Goal: Transaction & Acquisition: Purchase product/service

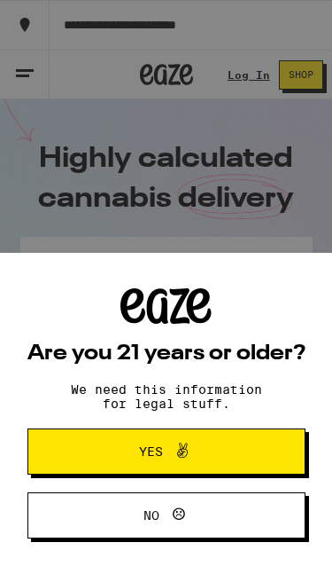
click at [212, 457] on span "Yes" at bounding box center [166, 451] width 135 height 23
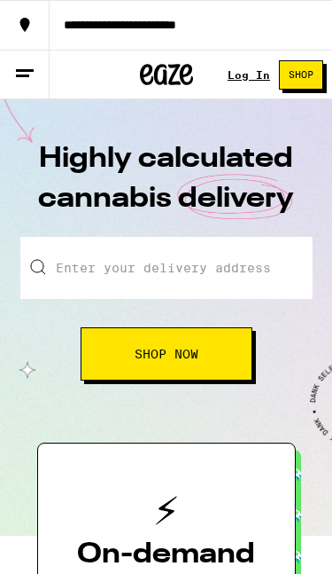
click at [259, 74] on link "Log In" at bounding box center [249, 75] width 43 height 12
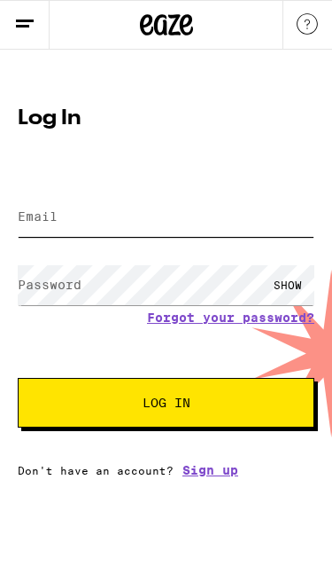
click at [95, 235] on input "Email" at bounding box center [166, 217] width 297 height 40
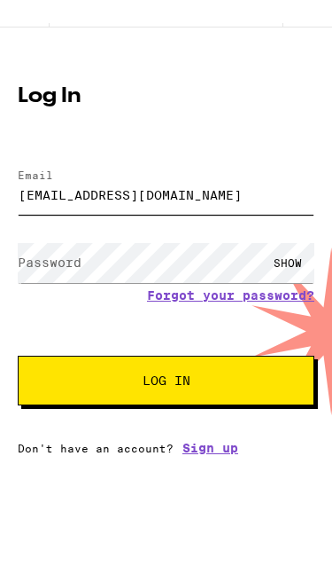
type input "[EMAIL_ADDRESS][DOMAIN_NAME]"
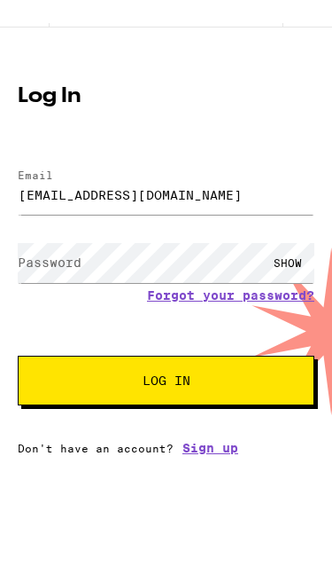
click at [51, 277] on label "Password" at bounding box center [50, 284] width 64 height 14
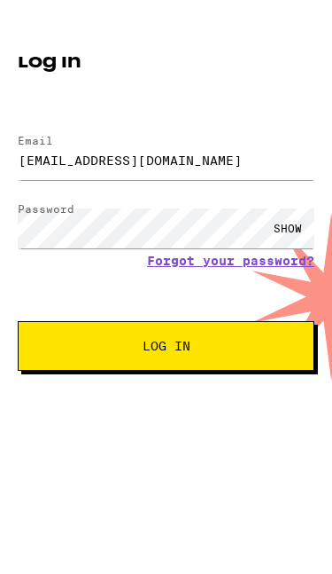
click at [188, 396] on span "Log In" at bounding box center [167, 402] width 48 height 12
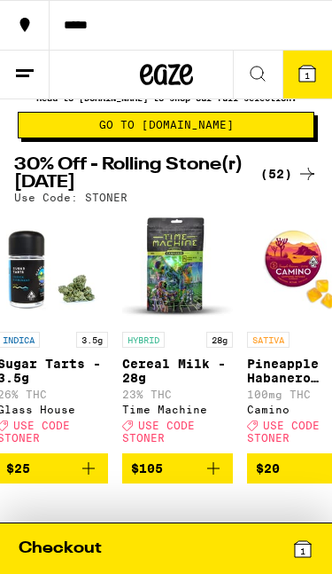
scroll to position [66, 0]
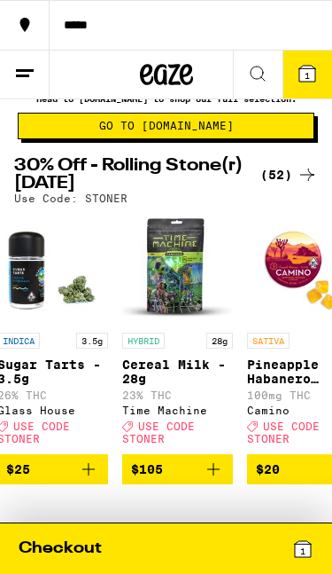
click at [290, 484] on button "$20" at bounding box center [302, 469] width 111 height 30
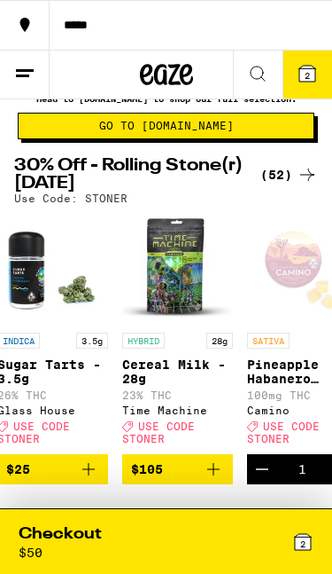
click at [271, 480] on icon "Decrement" at bounding box center [262, 468] width 21 height 21
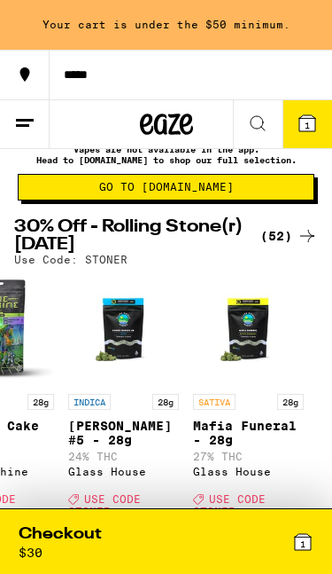
scroll to position [0, 6196]
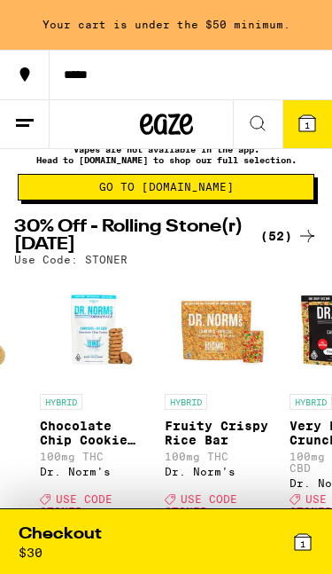
click at [299, 542] on icon at bounding box center [303, 542] width 16 height 16
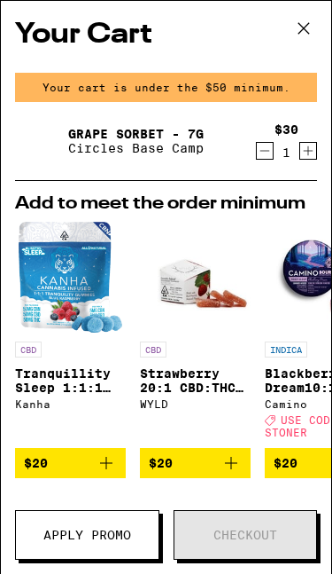
scroll to position [0, 1593]
click at [265, 156] on icon "Decrement" at bounding box center [265, 150] width 16 height 21
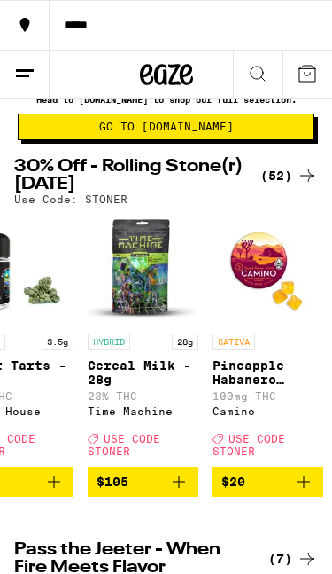
scroll to position [62, 0]
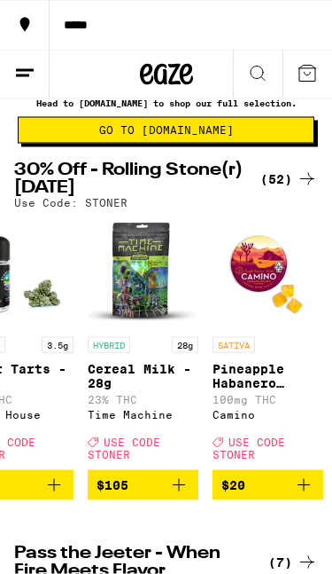
click at [144, 390] on p "Cereal Milk - 28g" at bounding box center [143, 376] width 111 height 28
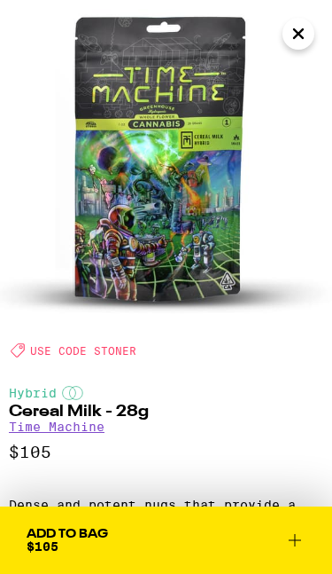
click at [316, 59] on img at bounding box center [166, 166] width 332 height 332
click at [304, 42] on icon "Close" at bounding box center [298, 33] width 21 height 27
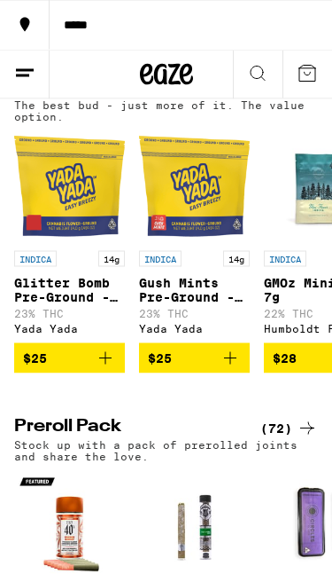
scroll to position [1613, 0]
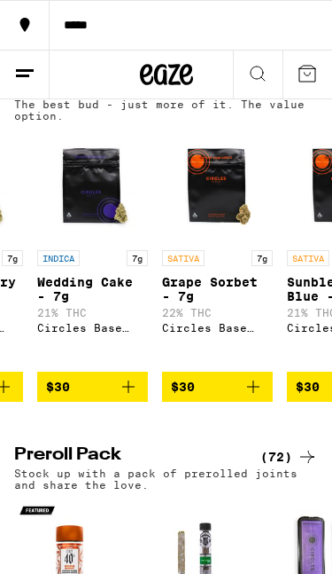
click at [176, 490] on p "Stock up with a pack of prerolled joints and share the love." at bounding box center [166, 478] width 304 height 23
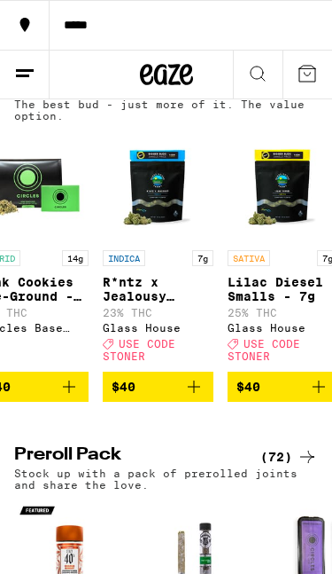
scroll to position [0, 2287]
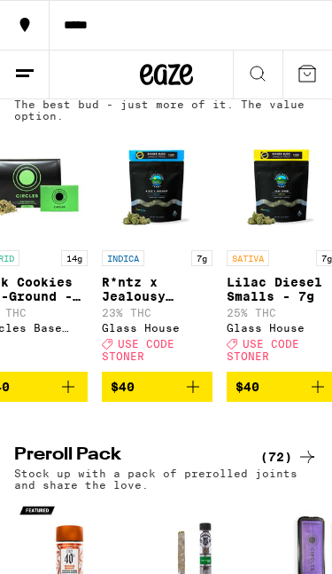
click at [293, 363] on div "SATIVA 7g Lilac Diesel Smalls - 7g 25% THC Glass House Deal Created with Sketch…" at bounding box center [282, 306] width 111 height 113
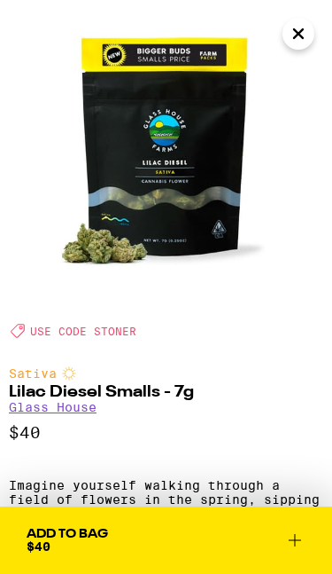
scroll to position [20, 0]
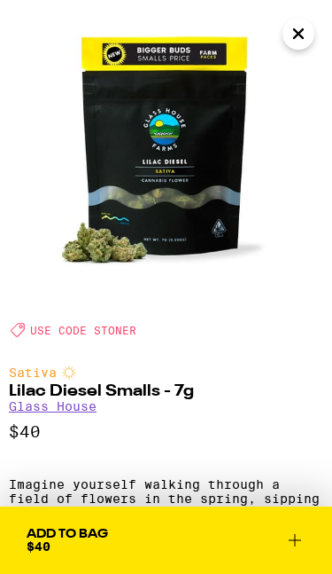
click at [316, 31] on img at bounding box center [166, 146] width 332 height 332
click at [309, 34] on icon "Close" at bounding box center [298, 33] width 21 height 27
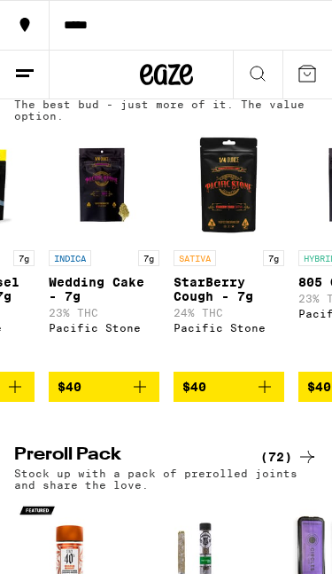
scroll to position [0, 2592]
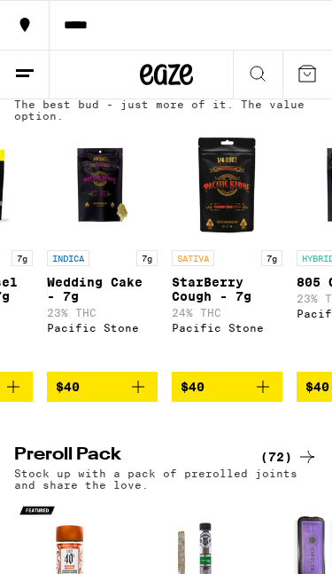
click at [188, 490] on p "Stock up with a pack of prerolled joints and share the love." at bounding box center [166, 478] width 304 height 23
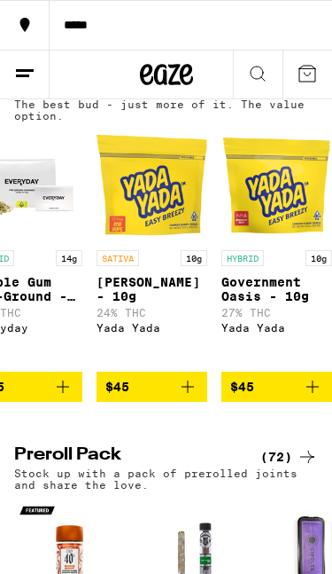
click at [146, 490] on p "Stock up with a pack of prerolled joints and share the love." at bounding box center [166, 478] width 304 height 23
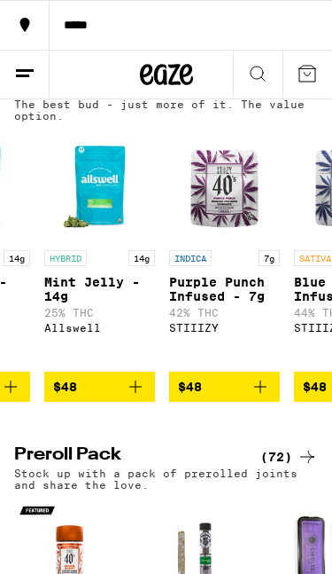
click at [206, 467] on h2 "Preroll Pack" at bounding box center [129, 456] width 230 height 21
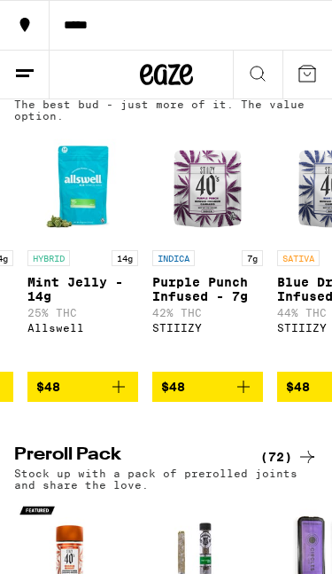
scroll to position [0, 3988]
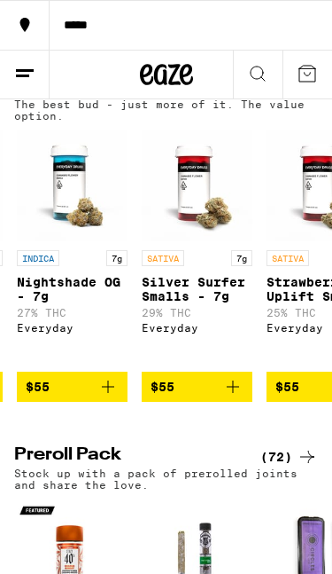
click at [151, 467] on h2 "Preroll Pack" at bounding box center [129, 456] width 230 height 21
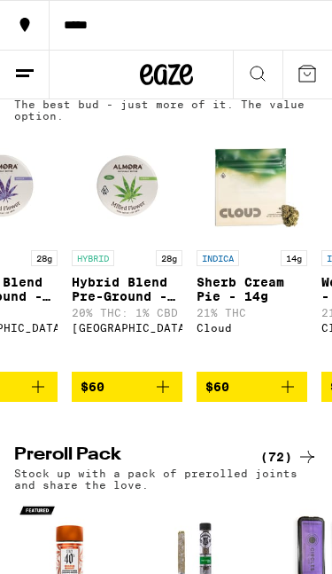
scroll to position [0, 6364]
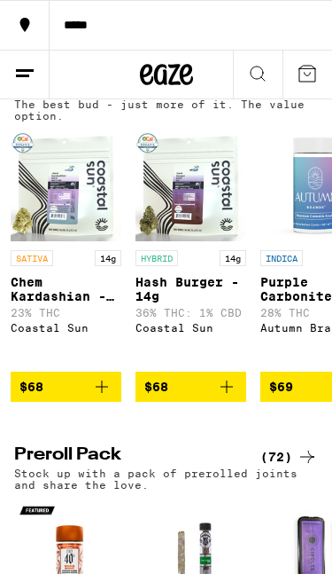
scroll to position [0, 7507]
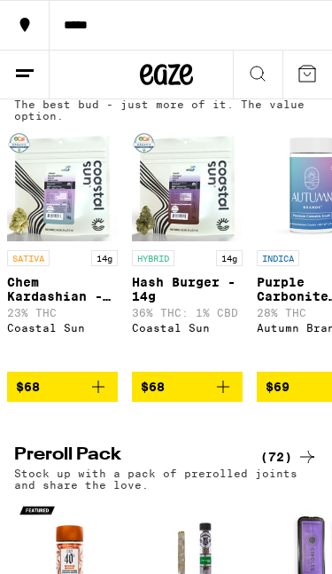
click at [249, 467] on div "(72)" at bounding box center [281, 456] width 74 height 21
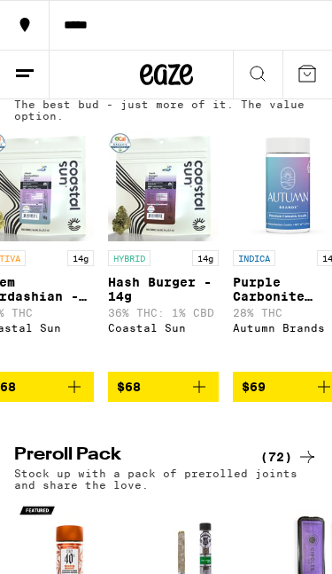
scroll to position [0, 7534]
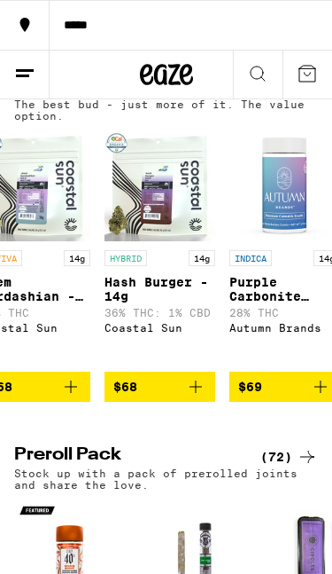
click at [184, 241] on img "Open page for Hash Burger - 14g from Coastal Sun" at bounding box center [160, 185] width 111 height 111
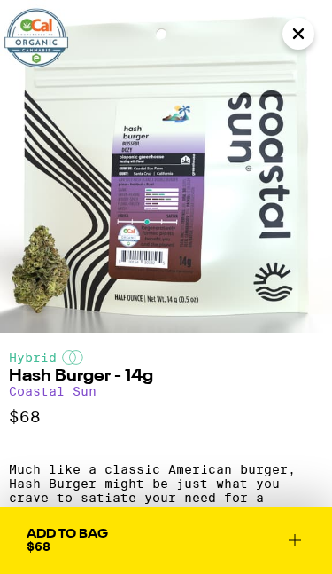
click at [300, 38] on icon "Close" at bounding box center [298, 33] width 21 height 27
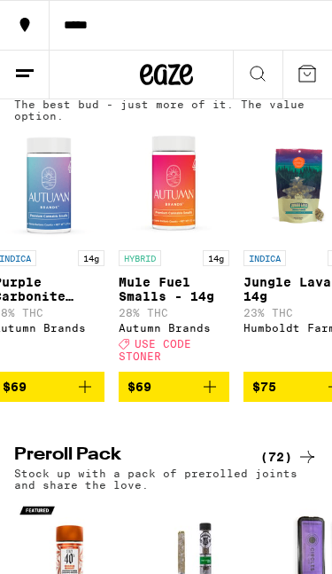
scroll to position [0, 7771]
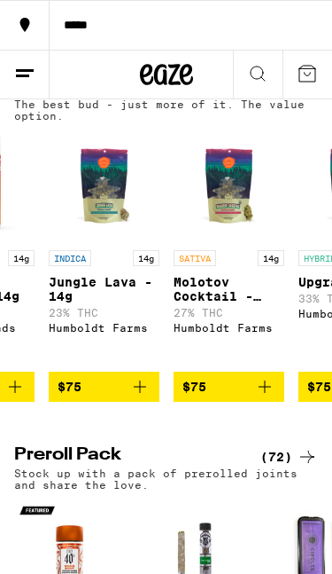
scroll to position [0, 7967]
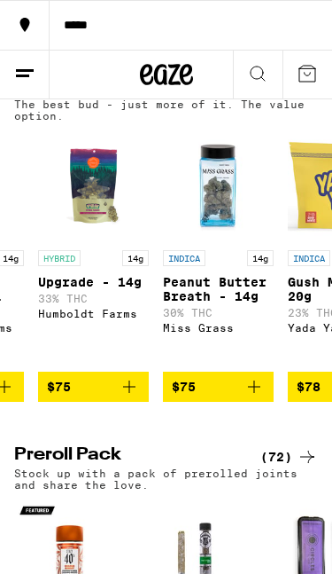
click at [250, 371] on link "INDICA 14g Peanut Butter Breath - 14g 30% THC Miss Grass" at bounding box center [218, 250] width 111 height 241
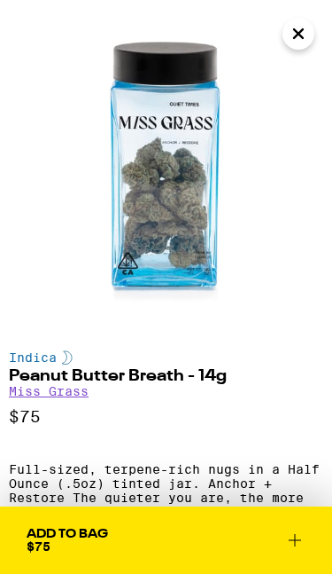
scroll to position [0, 8206]
click at [329, 79] on img at bounding box center [166, 166] width 332 height 332
click at [309, 32] on button "Close" at bounding box center [299, 34] width 32 height 32
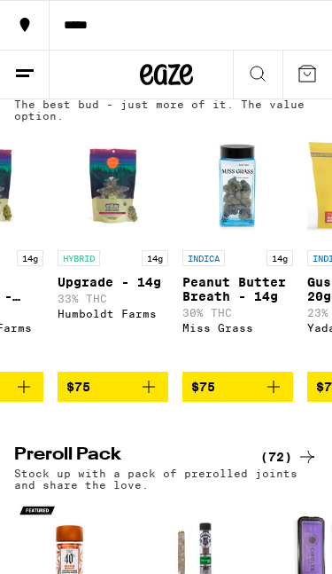
click at [134, 304] on p "33% THC" at bounding box center [113, 299] width 111 height 12
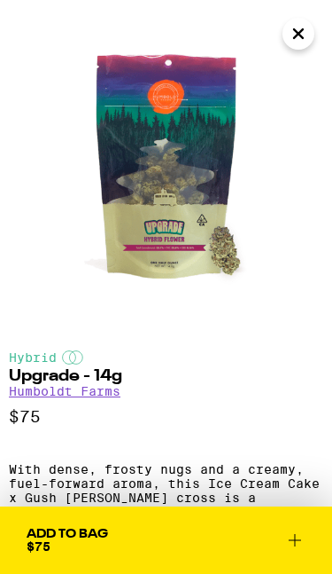
click at [231, 422] on p "$75" at bounding box center [166, 417] width 315 height 20
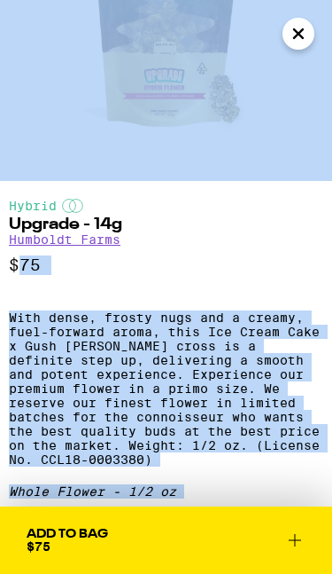
scroll to position [175, 0]
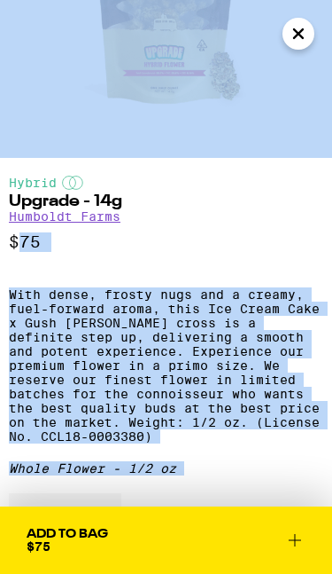
click at [262, 208] on h2 "Upgrade - 14g" at bounding box center [166, 201] width 315 height 16
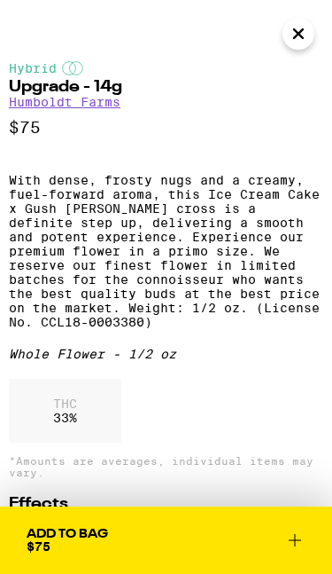
scroll to position [288, 0]
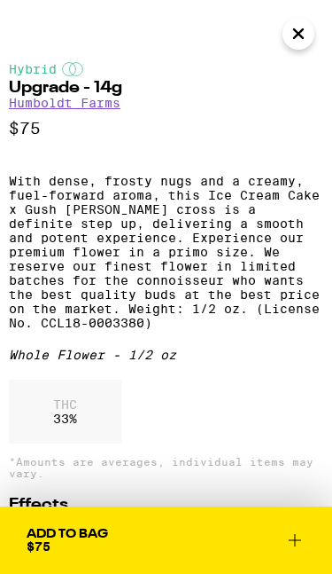
click at [267, 263] on p "With dense, frosty nugs and a creamy, fuel-forward aroma, this Ice Cream Cake x…" at bounding box center [166, 252] width 315 height 156
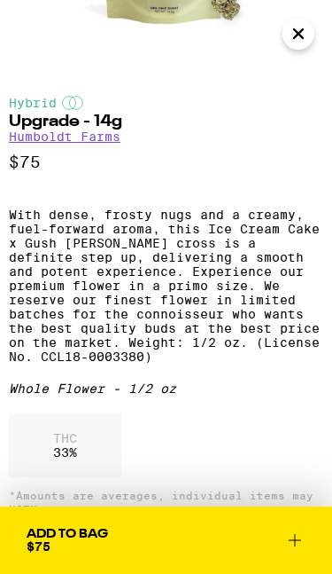
click at [312, 132] on div "Hybrid Upgrade - 14g Humboldt Farms $75 With dense, frosty nugs and a creamy, f…" at bounding box center [166, 504] width 315 height 817
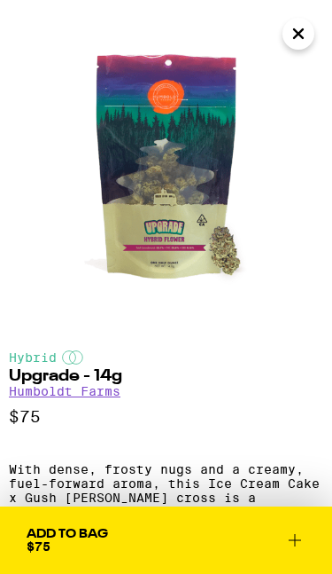
scroll to position [0, 0]
click at [309, 29] on icon "Close" at bounding box center [298, 33] width 21 height 27
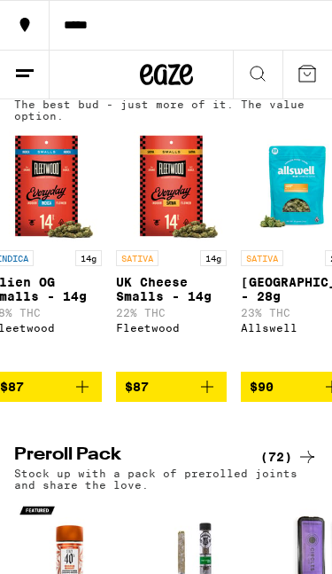
scroll to position [0, 8917]
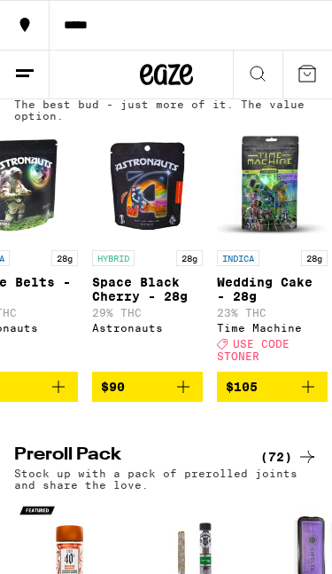
scroll to position [0, 9426]
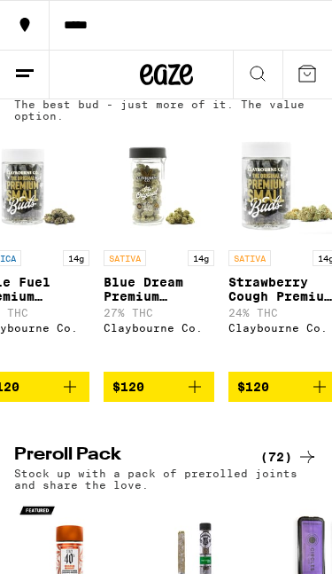
scroll to position [0, 10292]
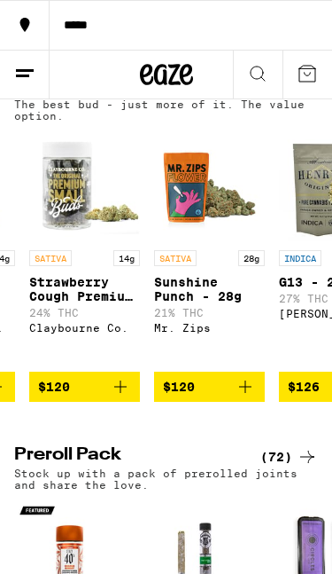
scroll to position [0, 10501]
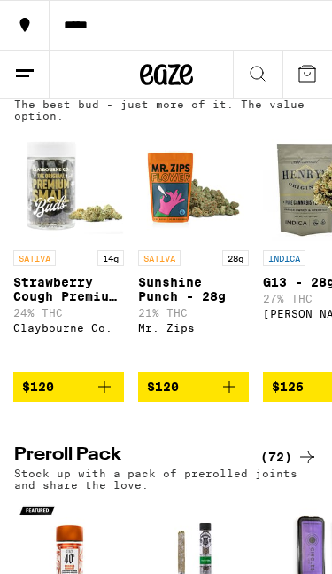
click at [296, 394] on span "$126" at bounding box center [288, 386] width 32 height 14
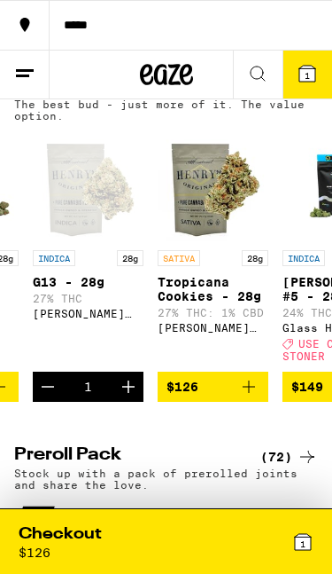
scroll to position [0, 10730]
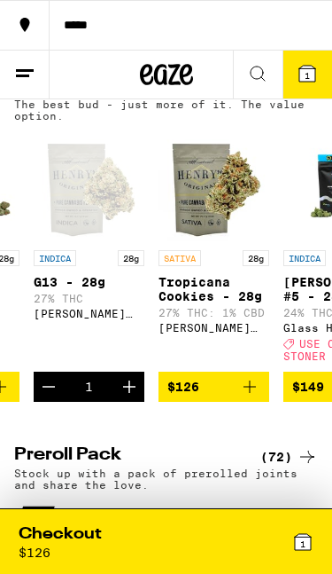
click at [59, 402] on button "Decrement" at bounding box center [49, 386] width 30 height 30
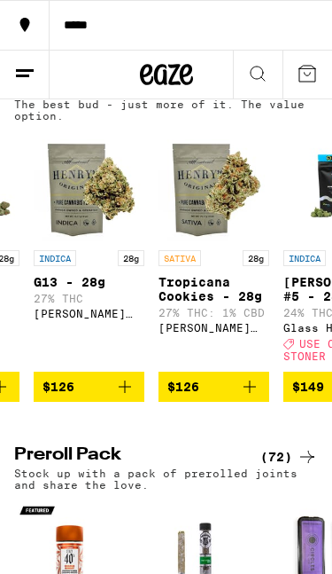
click at [278, 467] on div "(72)" at bounding box center [290, 456] width 58 height 21
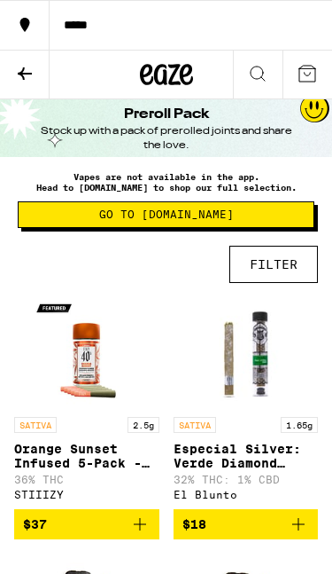
click at [29, 70] on icon at bounding box center [24, 73] width 21 height 21
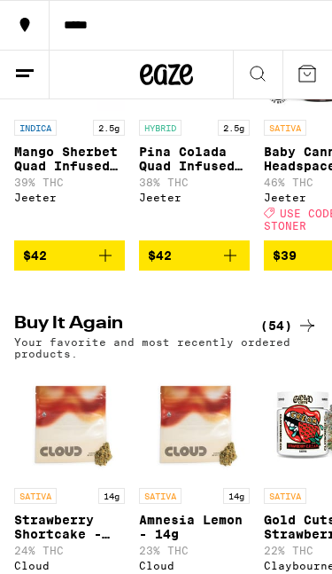
scroll to position [670, 0]
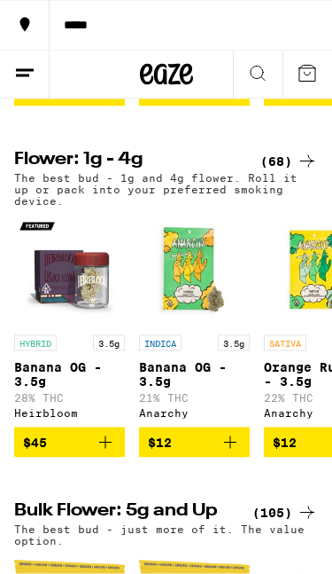
click at [290, 388] on p "Orange Runtz - 3.5g" at bounding box center [319, 374] width 111 height 28
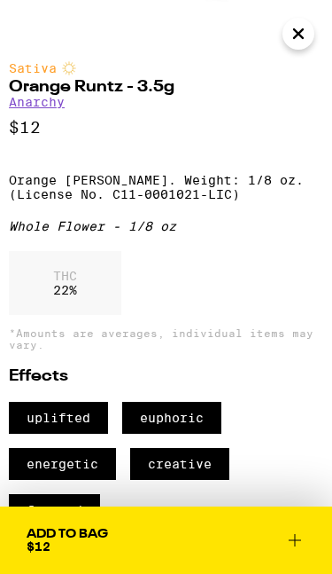
click at [303, 35] on icon "Close" at bounding box center [298, 33] width 21 height 27
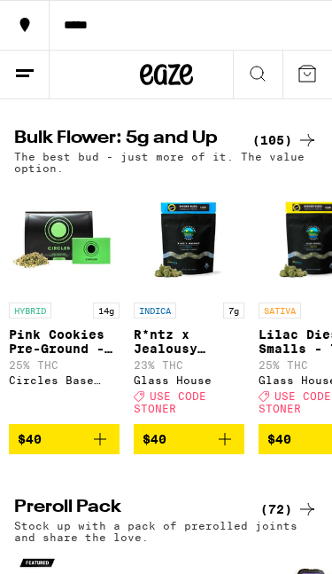
scroll to position [0, 2262]
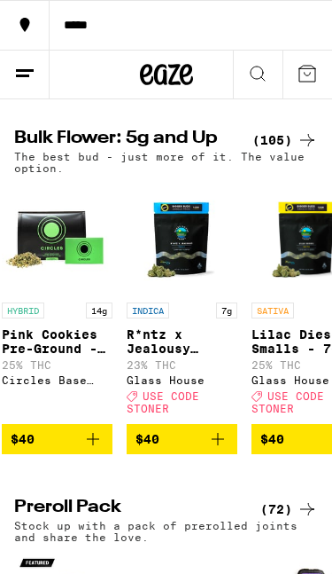
click at [272, 414] on span "USE CODE STONER" at bounding box center [288, 402] width 73 height 24
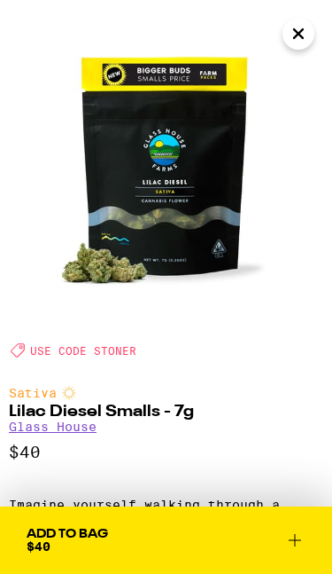
click at [304, 36] on icon "Close" at bounding box center [298, 33] width 21 height 27
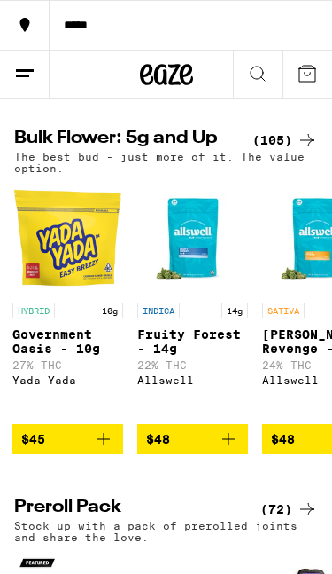
scroll to position [0, 3530]
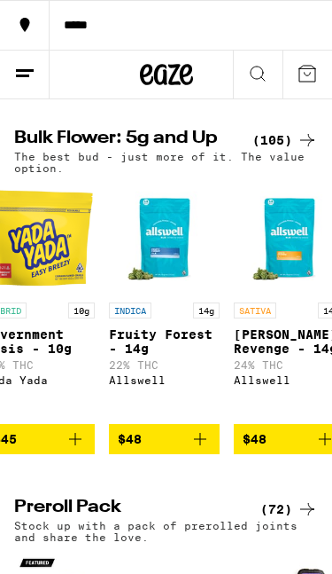
click at [285, 293] on img "Open page for Jack's Revenge - 14g from Allswell" at bounding box center [289, 238] width 111 height 111
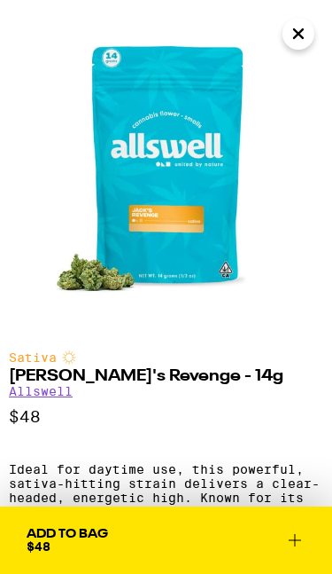
click at [299, 34] on icon "Close" at bounding box center [298, 33] width 9 height 9
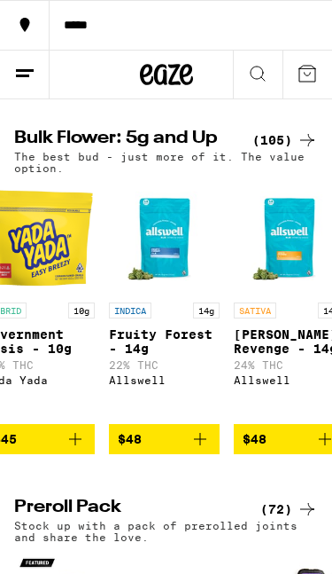
click at [298, 355] on p "[PERSON_NAME]'s Revenge - 14g" at bounding box center [289, 341] width 111 height 28
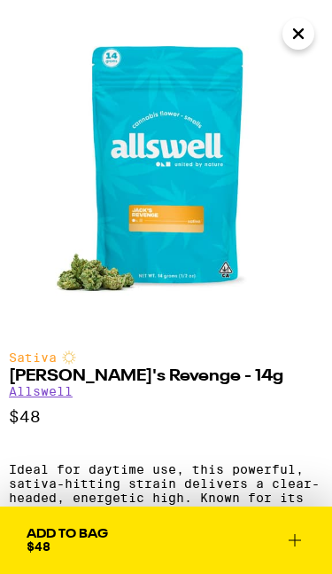
click at [306, 34] on icon "Close" at bounding box center [298, 33] width 21 height 27
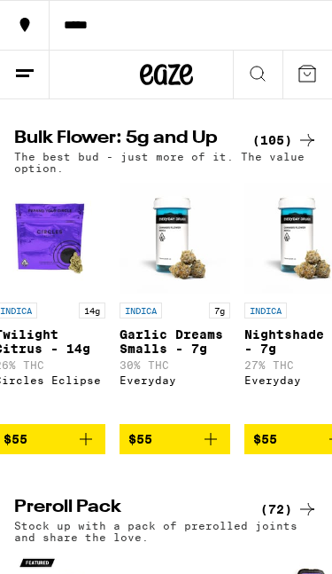
scroll to position [0, 5395]
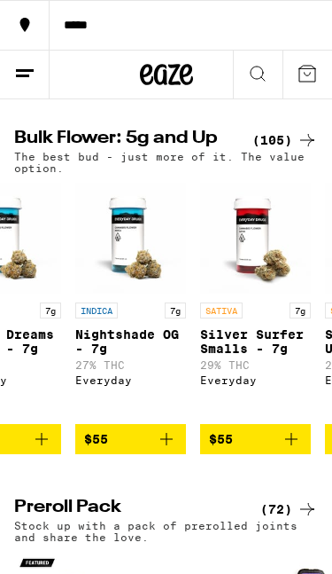
click at [280, 454] on button "$55" at bounding box center [255, 439] width 111 height 30
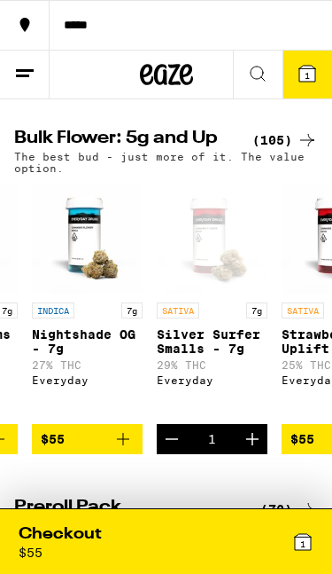
scroll to position [0, 5609]
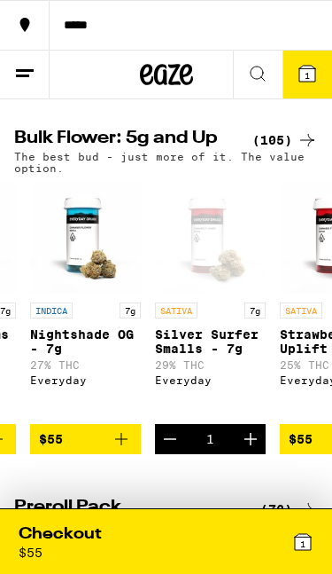
click at [313, 543] on icon at bounding box center [303, 541] width 21 height 21
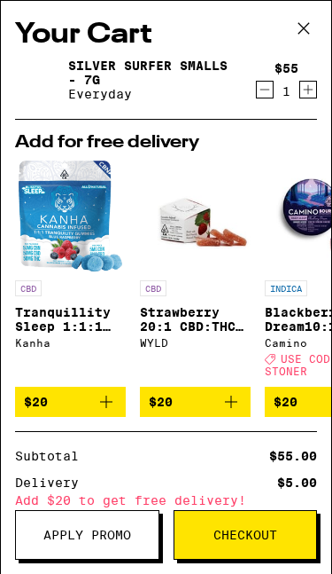
click at [302, 129] on div "Add for free delivery CBD Tranquillity Sleep 1:1:1 CBN:CBG Gummies Kanha $20 CB…" at bounding box center [166, 275] width 302 height 312
click at [269, 95] on icon "Decrement" at bounding box center [265, 89] width 16 height 21
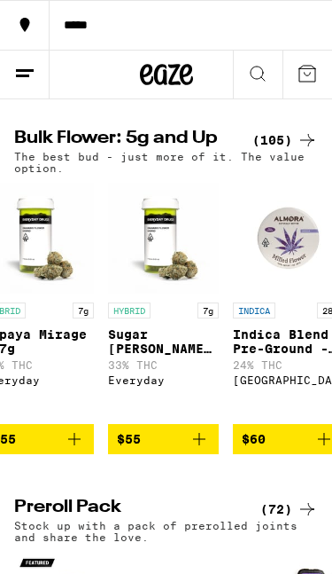
scroll to position [0, 6051]
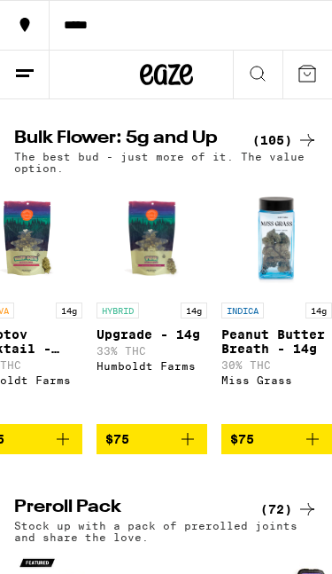
scroll to position [0, 8165]
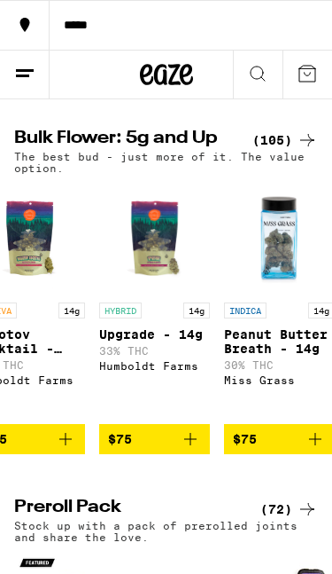
click at [238, 454] on button "$75" at bounding box center [279, 439] width 111 height 30
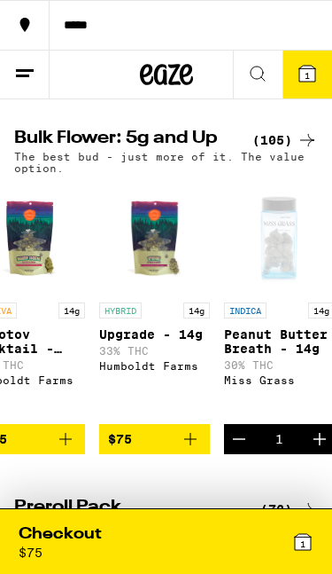
click at [315, 415] on div "INDICA 14g Peanut Butter Breath - 14g 30% THC Miss Grass" at bounding box center [279, 358] width 111 height 113
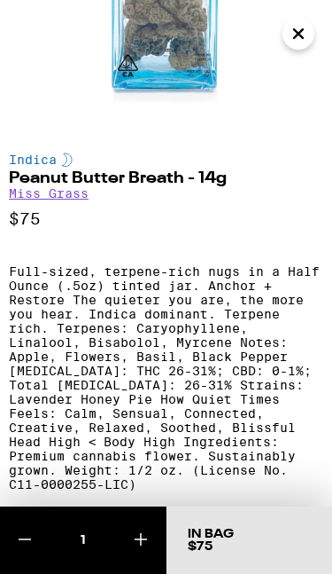
scroll to position [206, 0]
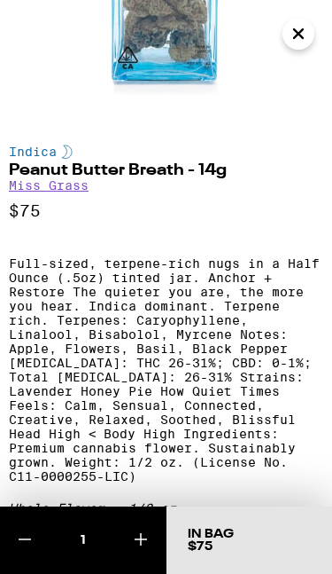
click at [304, 36] on icon "Close" at bounding box center [298, 33] width 21 height 27
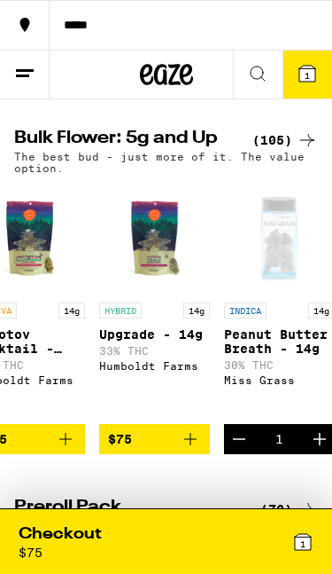
click at [265, 551] on div "1" at bounding box center [241, 541] width 148 height 36
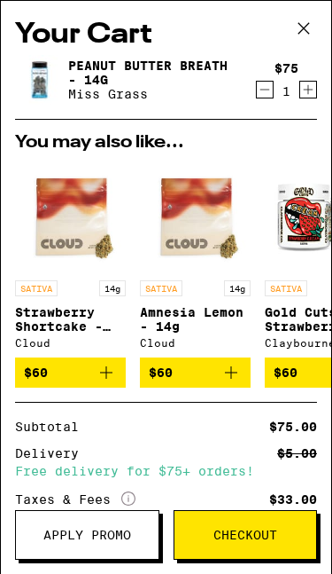
click at [269, 98] on icon "Decrement" at bounding box center [265, 89] width 16 height 21
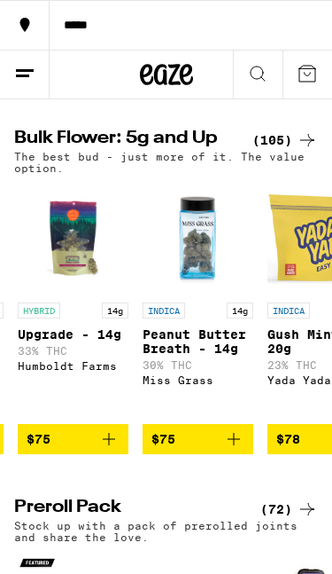
scroll to position [0, 8245]
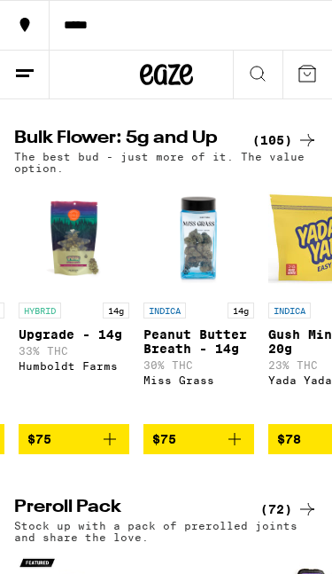
click at [93, 356] on p "33% THC" at bounding box center [74, 351] width 111 height 12
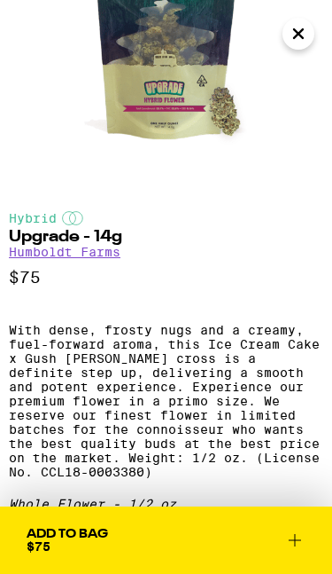
scroll to position [138, 0]
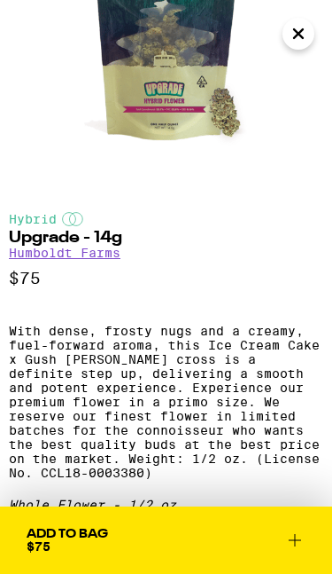
click at [270, 413] on p "With dense, frosty nugs and a creamy, fuel-forward aroma, this Ice Cream Cake x…" at bounding box center [166, 402] width 315 height 156
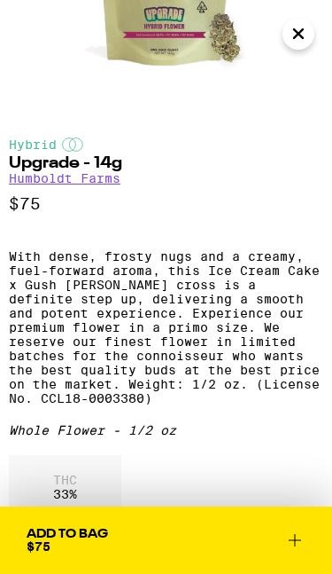
scroll to position [210, 0]
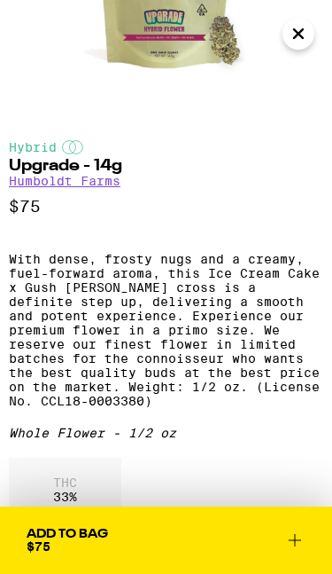
click at [317, 494] on div "Hybrid Upgrade - 14g Humboldt Farms $75 With dense, frosty nugs and a creamy, f…" at bounding box center [166, 548] width 315 height 817
click at [299, 547] on icon at bounding box center [295, 539] width 21 height 21
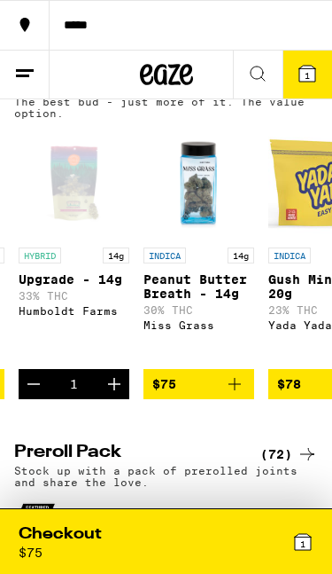
scroll to position [1604, 0]
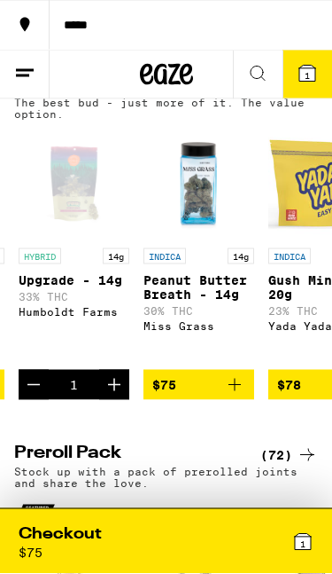
click at [280, 400] on button "$78" at bounding box center [324, 385] width 111 height 30
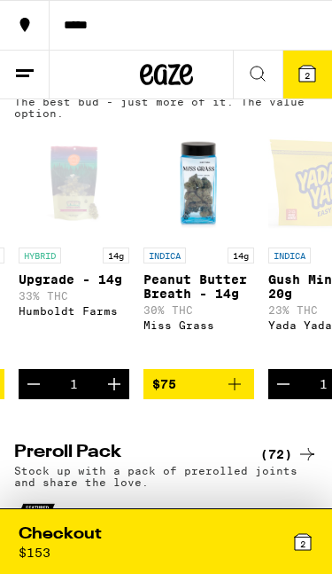
click at [283, 394] on icon "Decrement" at bounding box center [283, 383] width 21 height 21
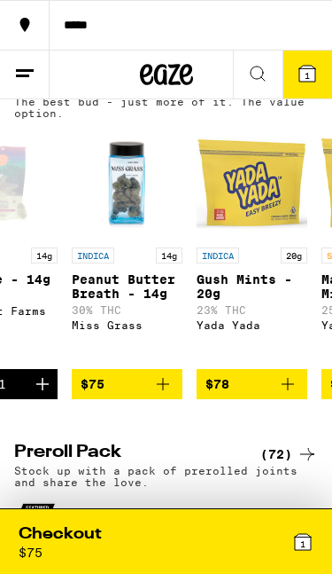
scroll to position [0, 8321]
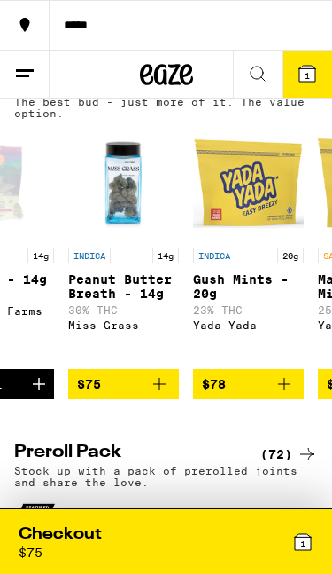
click at [298, 369] on link "INDICA 20g Gush Mints - 20g 23% THC Yada Yada" at bounding box center [248, 248] width 111 height 241
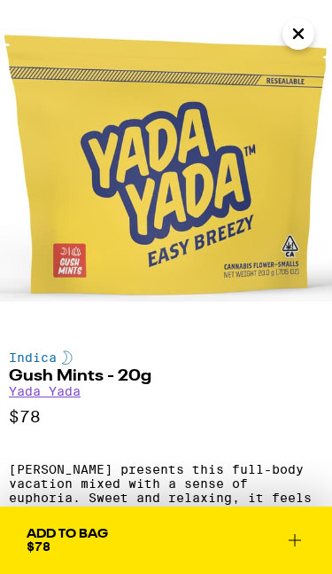
click at [305, 542] on icon at bounding box center [295, 539] width 21 height 21
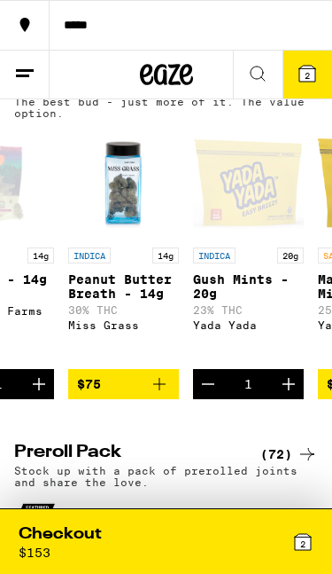
click at [212, 394] on icon "Decrement" at bounding box center [208, 383] width 21 height 21
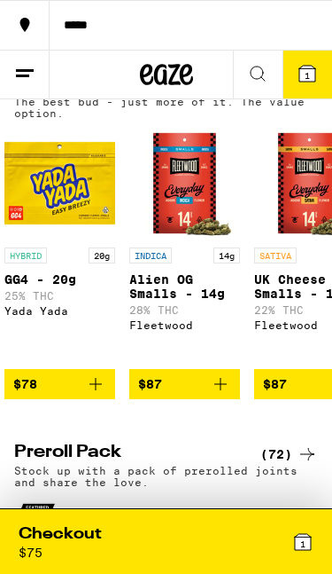
scroll to position [0, 8760]
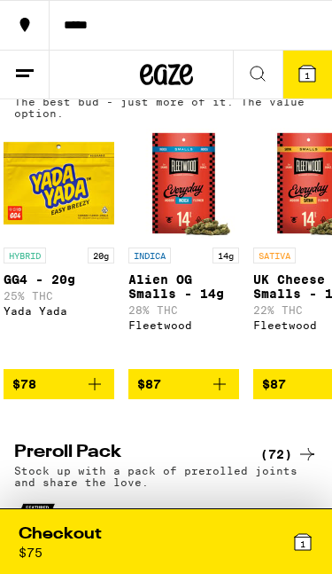
click at [226, 539] on div "1" at bounding box center [241, 541] width 148 height 36
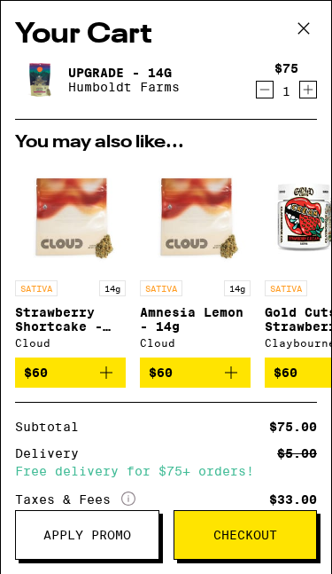
click at [313, 32] on icon at bounding box center [304, 28] width 27 height 27
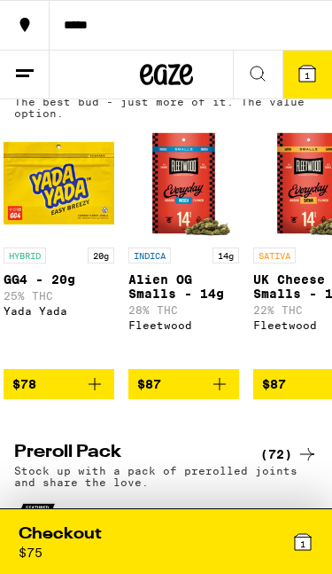
click at [329, 331] on div "Fleetwood" at bounding box center [309, 325] width 111 height 12
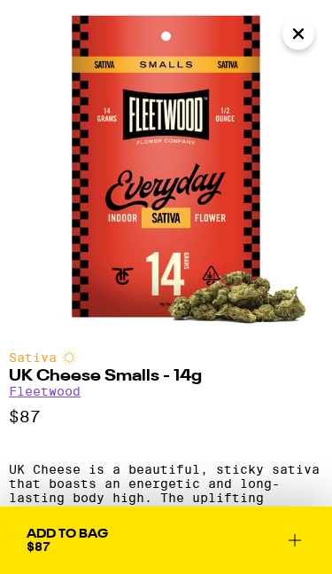
click at [325, 63] on img at bounding box center [166, 166] width 332 height 332
click at [303, 30] on icon "Close" at bounding box center [298, 33] width 9 height 9
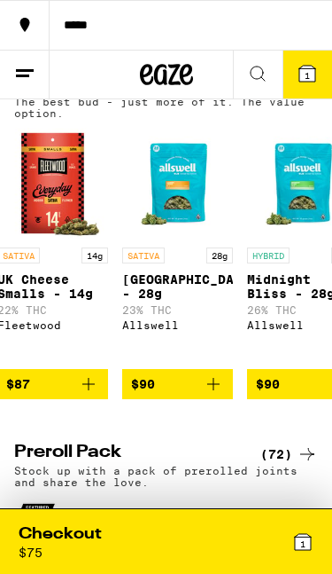
scroll to position [0, 9018]
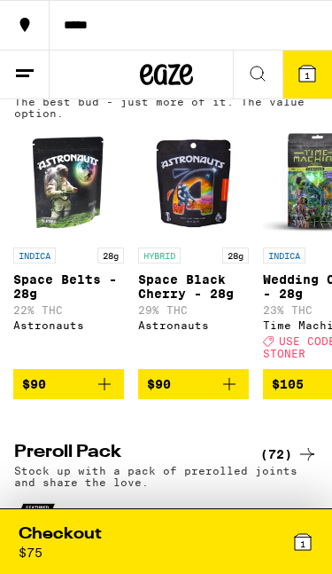
click at [176, 553] on div "1" at bounding box center [241, 541] width 148 height 36
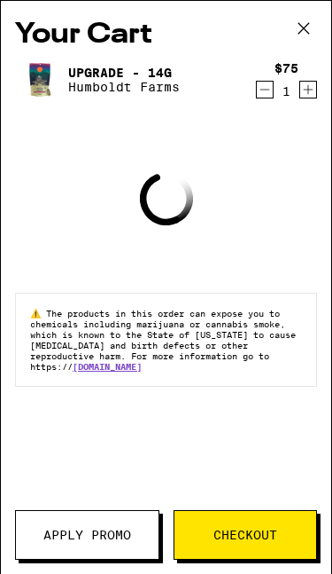
scroll to position [0, 9468]
click at [308, 28] on icon at bounding box center [304, 28] width 27 height 27
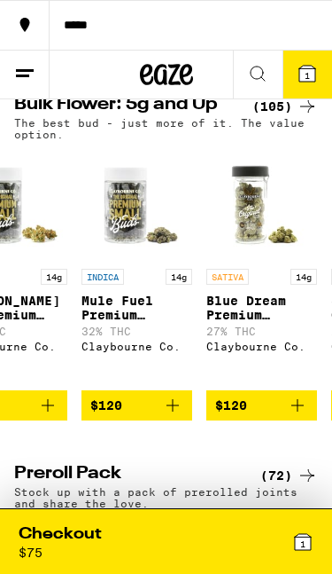
scroll to position [0, 10171]
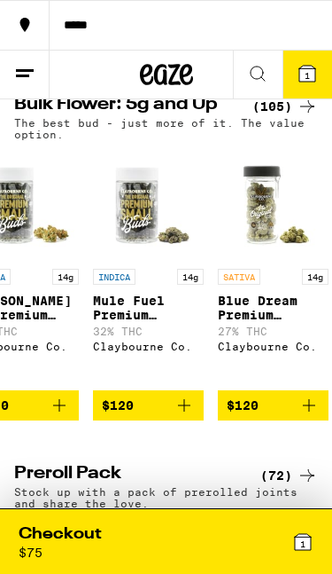
click at [238, 381] on div "SATIVA 14g Blue Dream Premium Smalls - 14g 27% THC [PERSON_NAME] Co." at bounding box center [273, 325] width 111 height 113
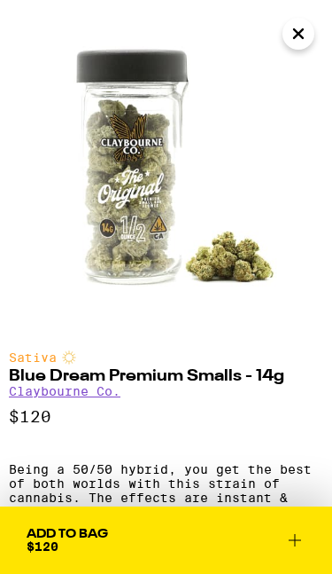
click at [312, 27] on button "Close" at bounding box center [299, 34] width 32 height 32
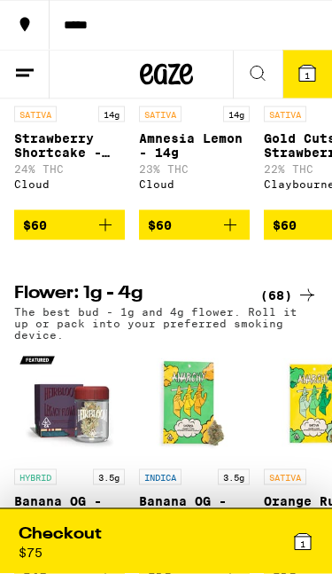
click at [269, 122] on p "SATIVA" at bounding box center [285, 114] width 43 height 16
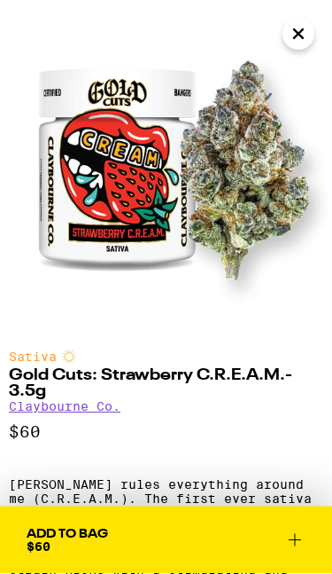
scroll to position [1044, 0]
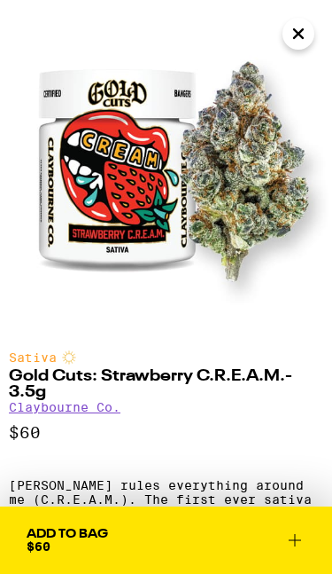
click at [301, 38] on icon "Close" at bounding box center [298, 33] width 21 height 27
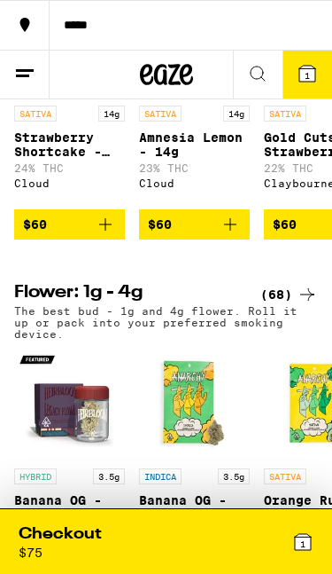
click at [301, 38] on button "*****" at bounding box center [166, 25] width 332 height 50
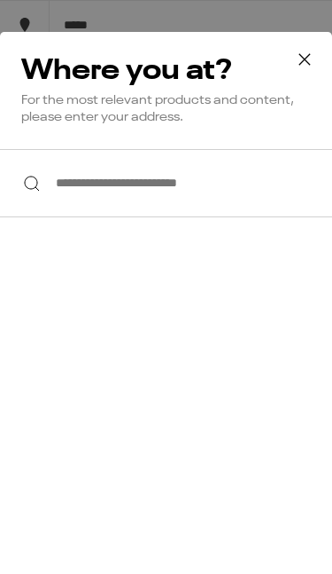
click at [312, 56] on icon at bounding box center [305, 59] width 27 height 27
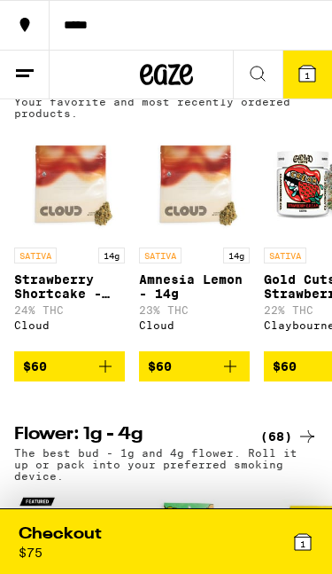
scroll to position [887, 0]
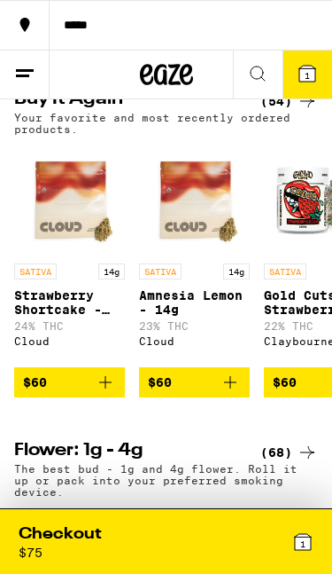
click at [271, 65] on button at bounding box center [258, 75] width 50 height 49
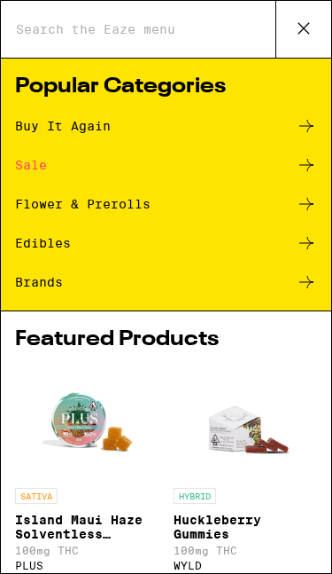
scroll to position [0, 0]
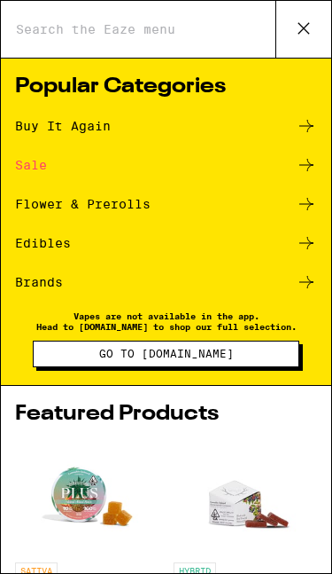
click at [75, 244] on div "Edibles" at bounding box center [166, 242] width 302 height 21
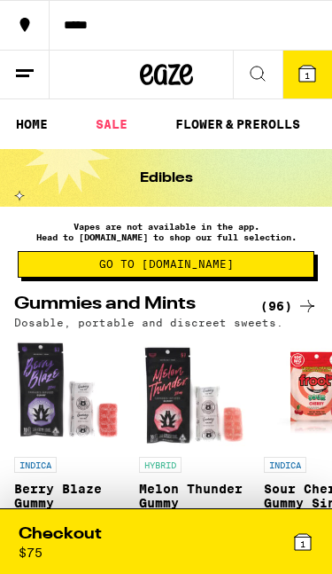
click at [262, 78] on icon at bounding box center [257, 73] width 21 height 21
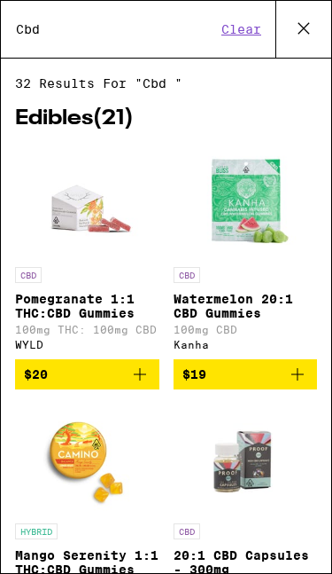
type input "Cbd"
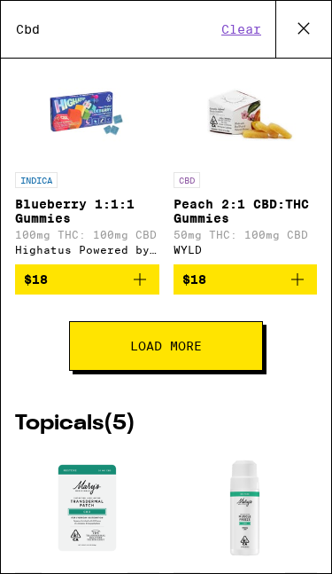
scroll to position [880, 0]
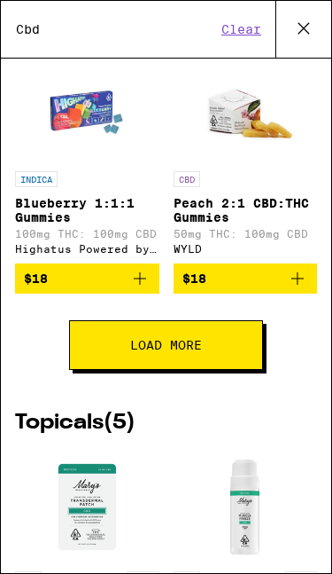
click at [217, 370] on button "Load More" at bounding box center [166, 345] width 194 height 50
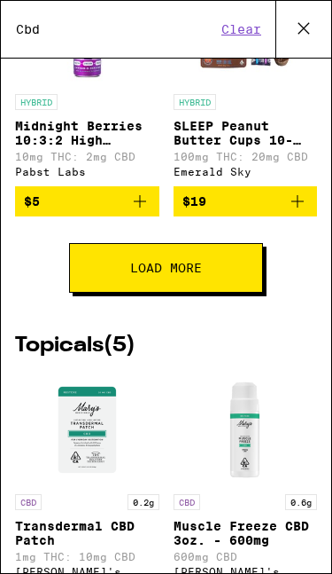
scroll to position [1985, 0]
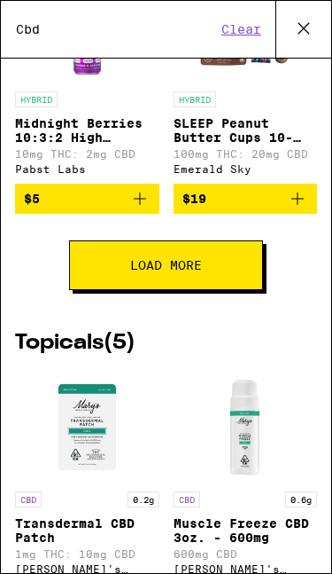
click at [241, 290] on button "Load More" at bounding box center [166, 265] width 194 height 50
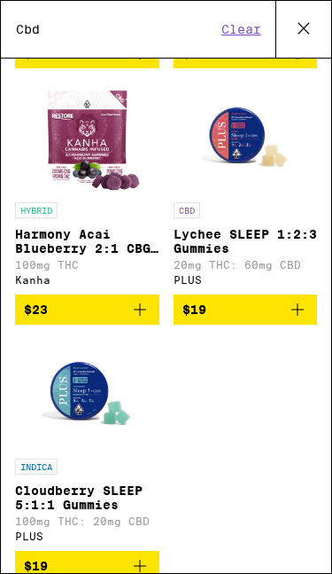
scroll to position [2384, 0]
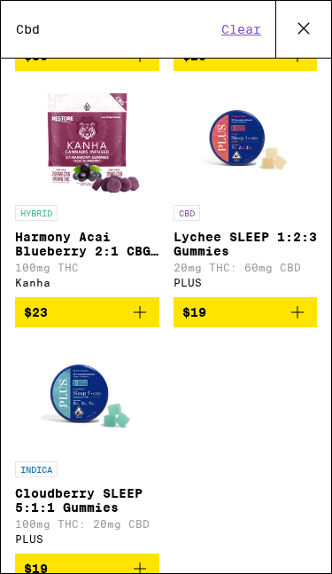
click at [296, 288] on div "PLUS" at bounding box center [246, 283] width 145 height 12
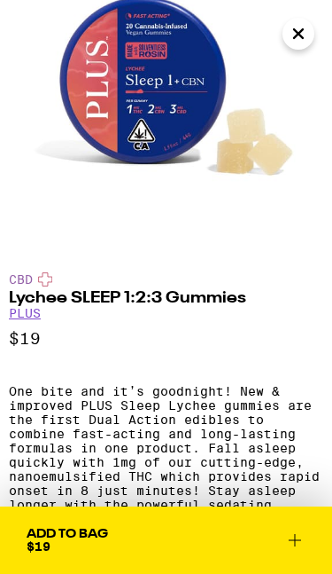
scroll to position [82, 0]
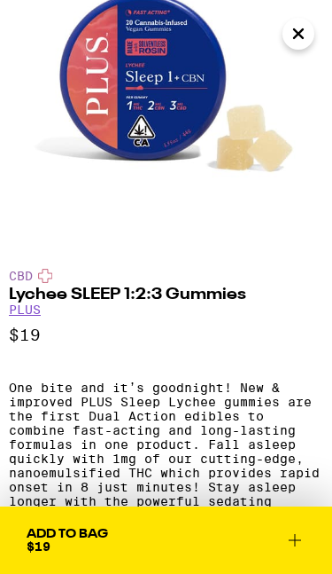
click at [306, 29] on icon "Close" at bounding box center [298, 33] width 21 height 27
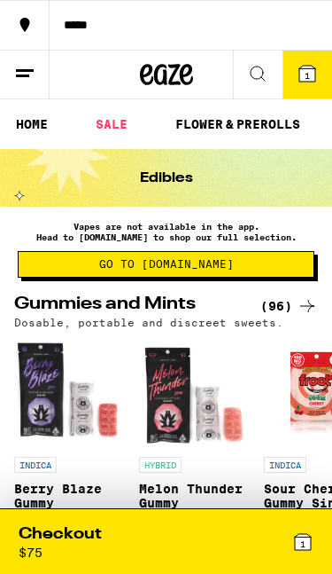
click at [258, 64] on icon at bounding box center [257, 73] width 21 height 21
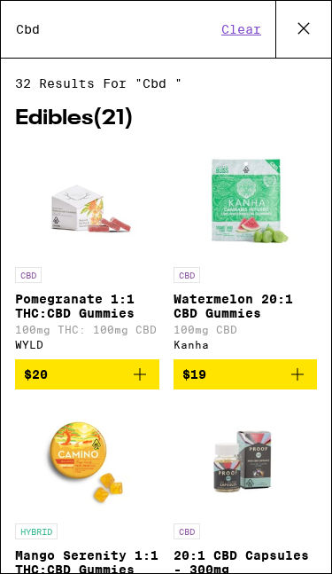
click at [291, 198] on img "Open page for Watermelon 20:1 CBD Gummies from Kanha" at bounding box center [245, 202] width 111 height 111
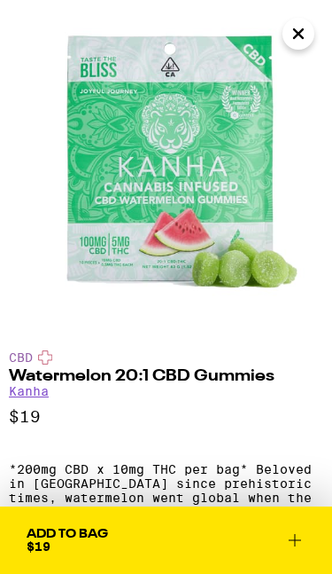
click at [316, 46] on img at bounding box center [166, 166] width 332 height 332
click at [308, 32] on icon "Close" at bounding box center [298, 33] width 21 height 27
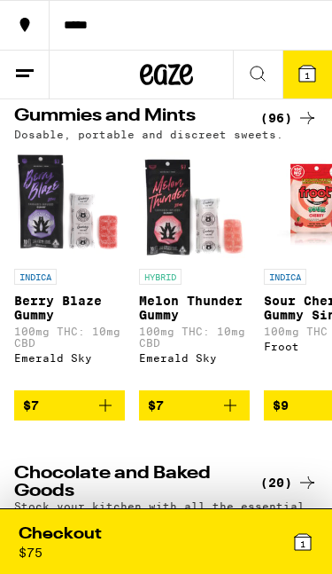
scroll to position [184, 0]
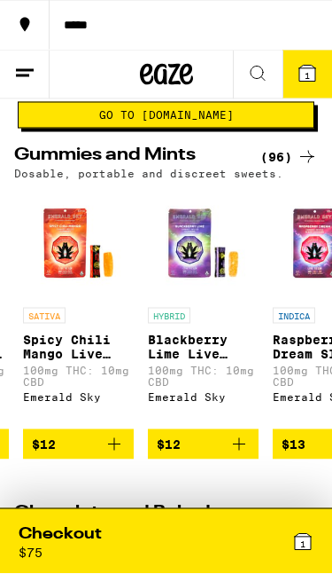
scroll to position [150, 0]
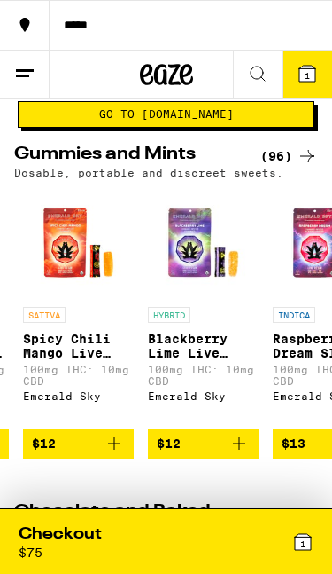
click at [277, 402] on div "Emerald Sky" at bounding box center [328, 396] width 111 height 12
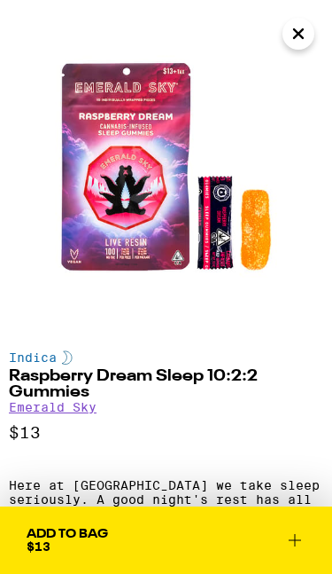
click at [296, 360] on div "Indica" at bounding box center [166, 357] width 315 height 14
click at [286, 269] on img at bounding box center [166, 166] width 332 height 332
click at [305, 35] on icon "Close" at bounding box center [298, 33] width 21 height 27
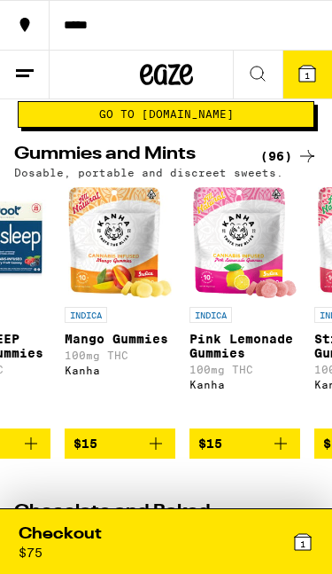
scroll to position [0, 2327]
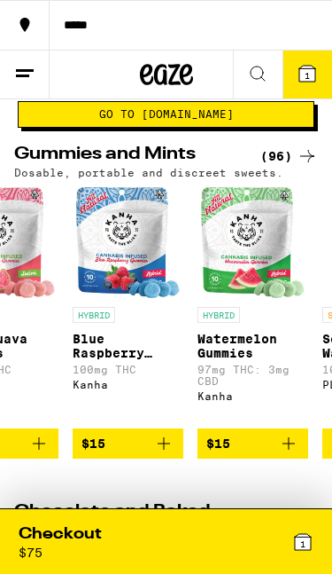
scroll to position [136, 0]
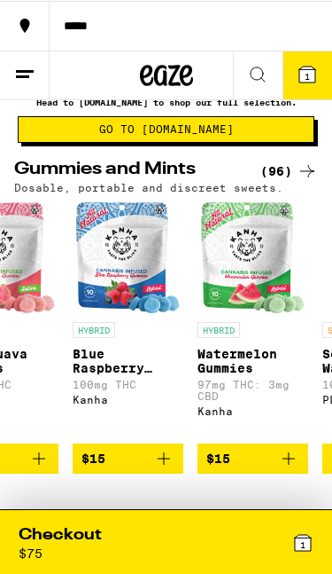
click at [270, 442] on link "HYBRID Watermelon Gummies 97mg THC: 3mg CBD Kanha" at bounding box center [253, 321] width 111 height 241
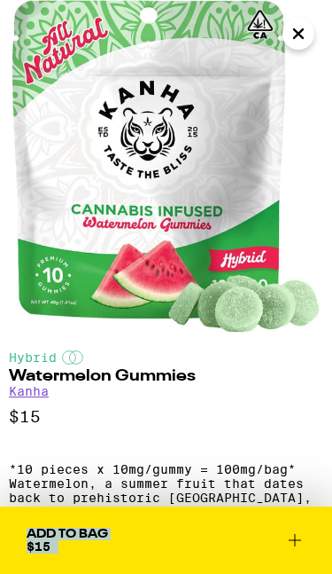
click at [313, 62] on img at bounding box center [166, 166] width 332 height 332
click at [297, 33] on icon "Close" at bounding box center [298, 33] width 9 height 9
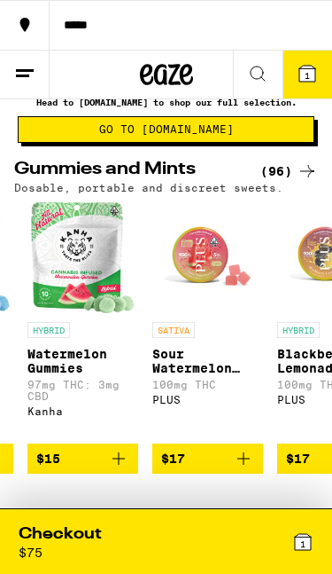
scroll to position [0, 3253]
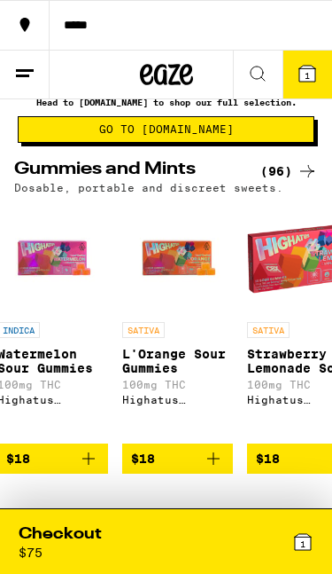
click at [242, 519] on div "Checkout $ 75 1" at bounding box center [166, 541] width 322 height 63
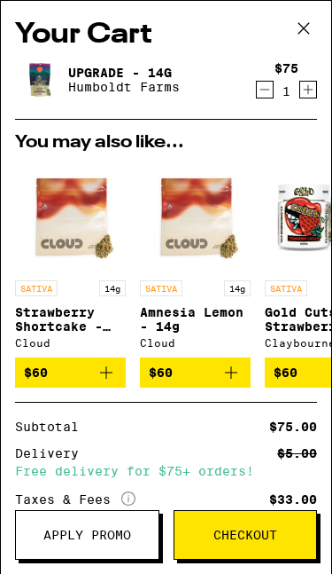
click at [313, 35] on icon at bounding box center [304, 28] width 27 height 27
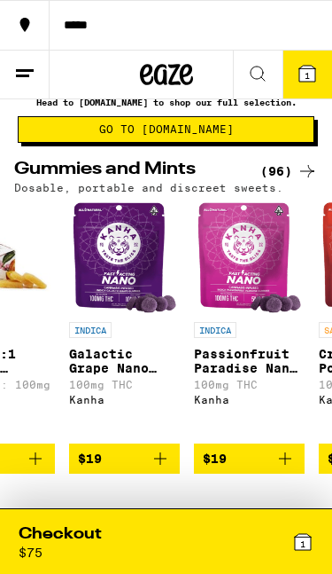
scroll to position [0, 5201]
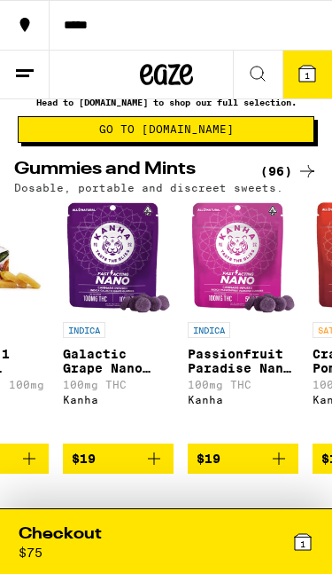
click at [109, 512] on div "Checkout $ 75 1" at bounding box center [166, 541] width 322 height 63
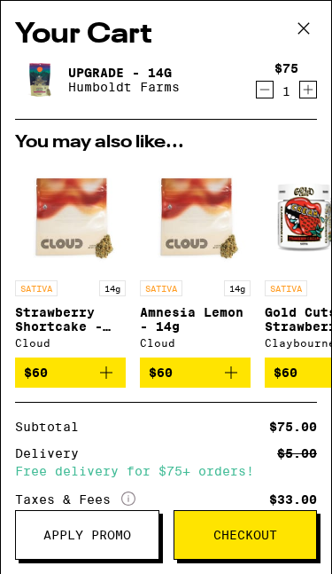
click at [312, 25] on icon at bounding box center [304, 28] width 27 height 27
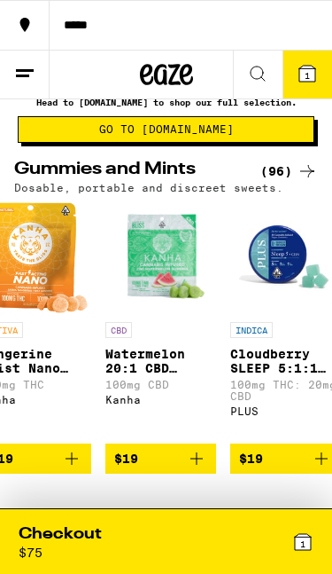
scroll to position [0, 5665]
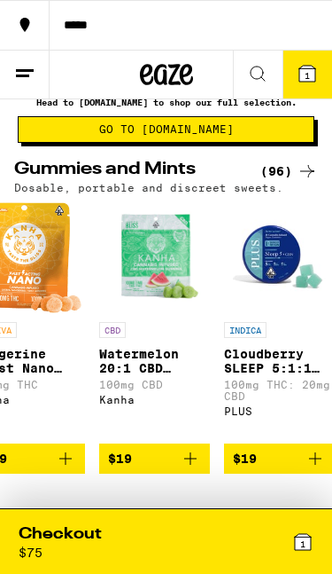
click at [158, 390] on p "100mg CBD" at bounding box center [154, 385] width 111 height 12
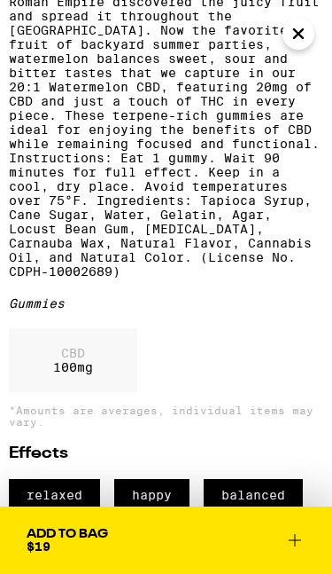
scroll to position [512, 0]
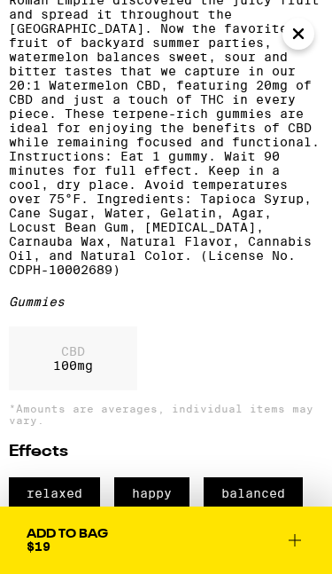
click at [125, 390] on div "CBD 100 mg" at bounding box center [73, 358] width 129 height 64
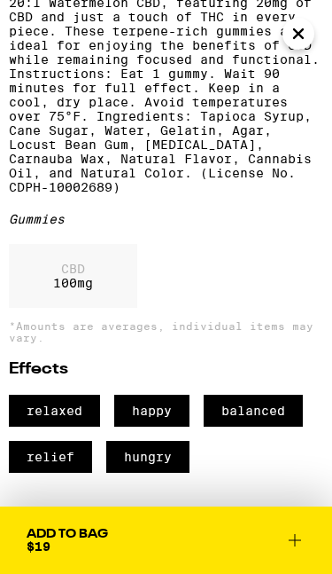
scroll to position [593, 0]
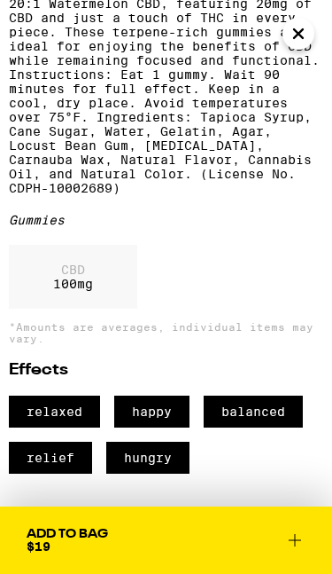
click at [299, 540] on icon at bounding box center [295, 540] width 12 height 12
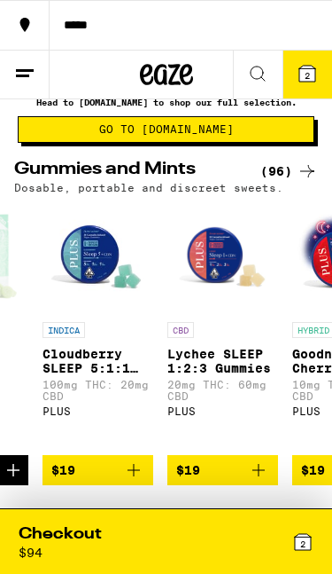
scroll to position [0, 5868]
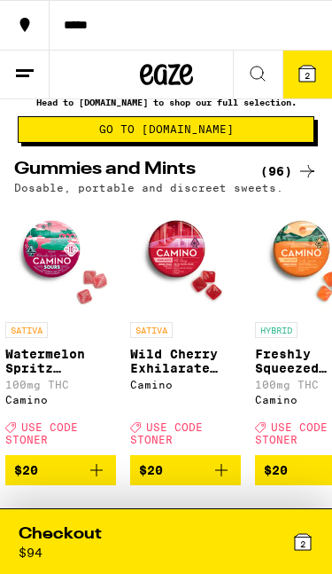
click at [171, 523] on div "2" at bounding box center [241, 541] width 148 height 36
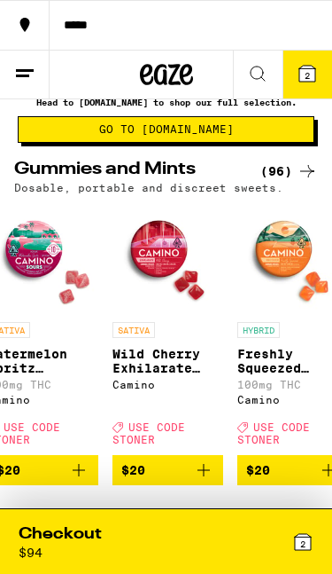
scroll to position [0, 7163]
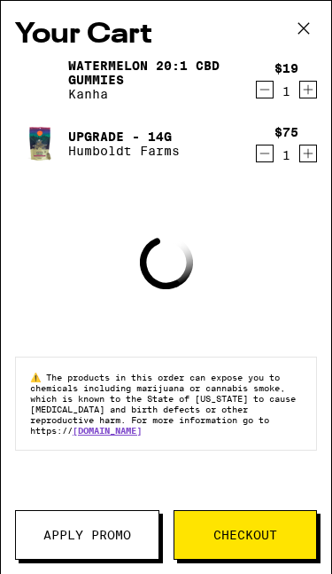
click at [325, 23] on button at bounding box center [304, 29] width 55 height 57
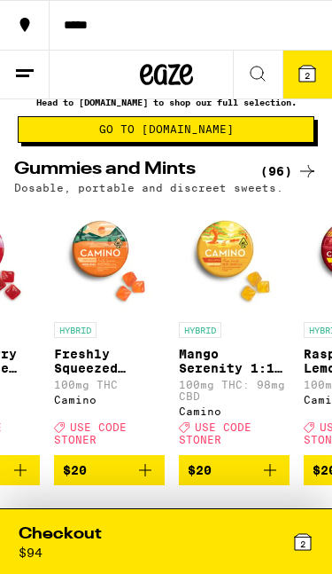
click at [188, 533] on div "2" at bounding box center [241, 541] width 148 height 36
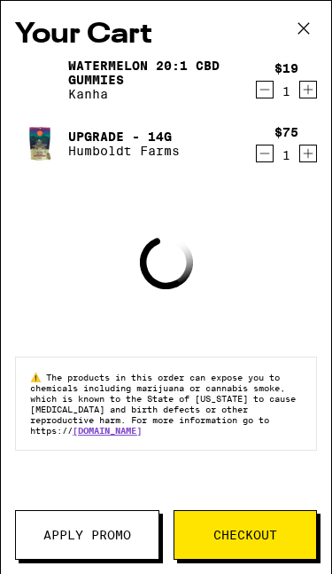
click at [318, 20] on button at bounding box center [304, 29] width 55 height 57
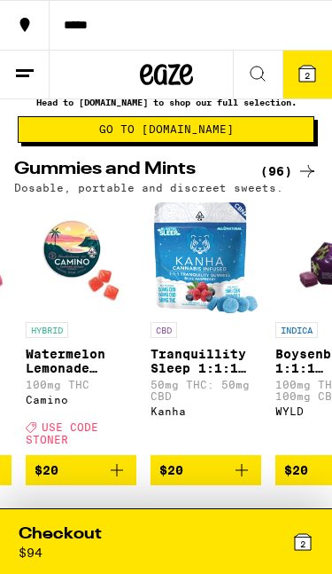
click at [192, 523] on div "2" at bounding box center [241, 541] width 148 height 36
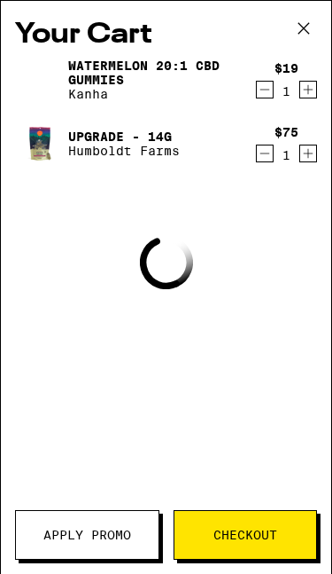
scroll to position [0, 7753]
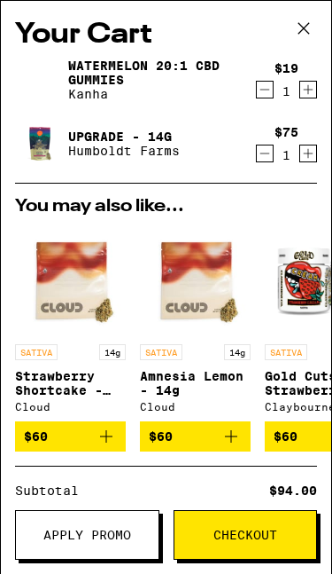
click at [306, 36] on icon at bounding box center [304, 28] width 27 height 27
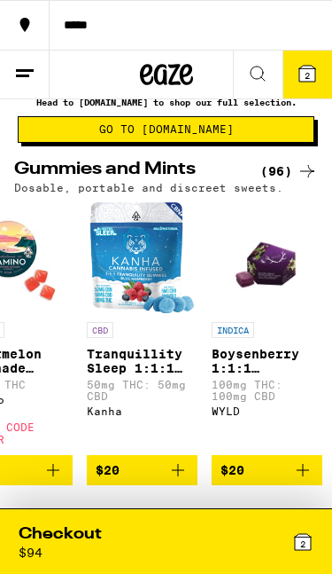
scroll to position [0, 7817]
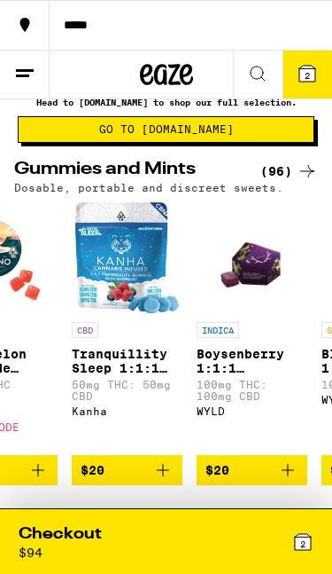
click at [275, 480] on button "$20" at bounding box center [252, 470] width 111 height 30
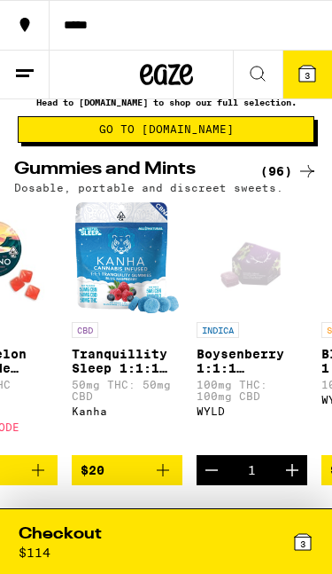
click at [225, 485] on button "Decrement" at bounding box center [212, 470] width 30 height 30
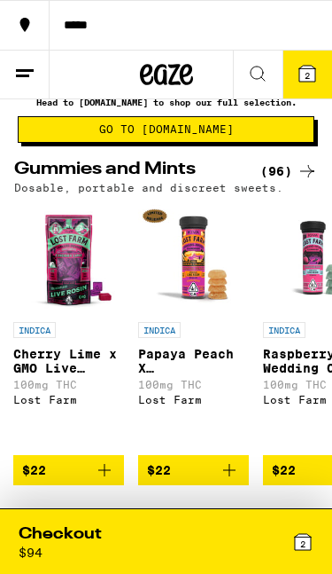
scroll to position [0, 10127]
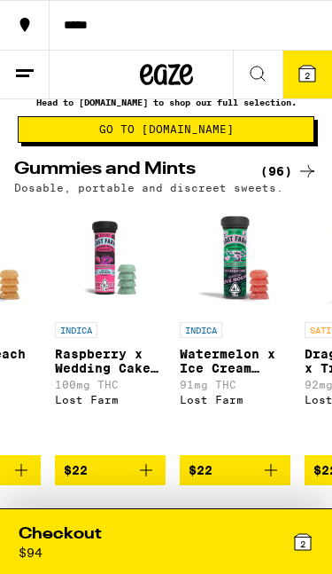
click at [150, 543] on div "Checkout $ 94" at bounding box center [93, 541] width 148 height 36
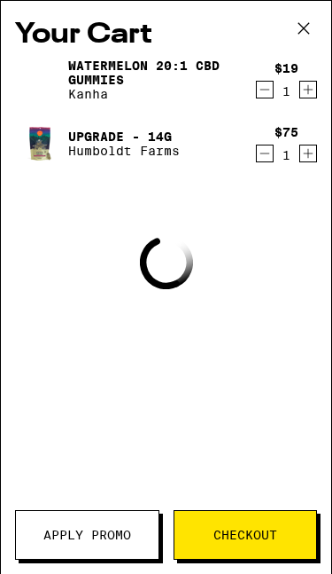
scroll to position [0, 10345]
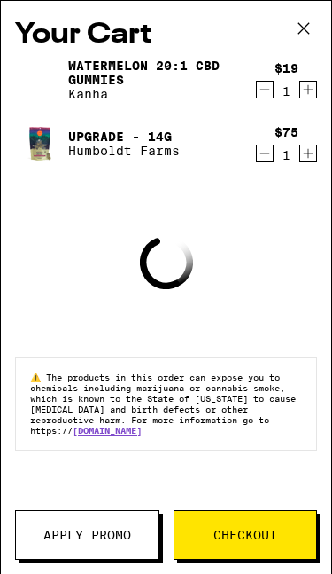
click at [321, 39] on button at bounding box center [304, 29] width 55 height 57
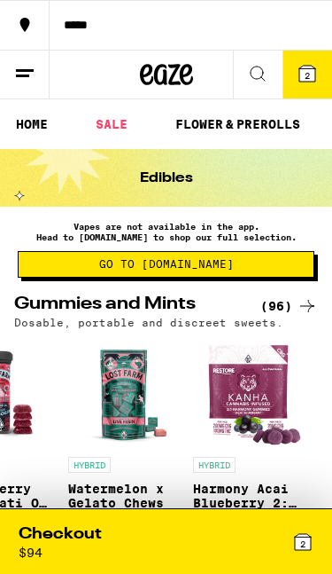
scroll to position [28, 0]
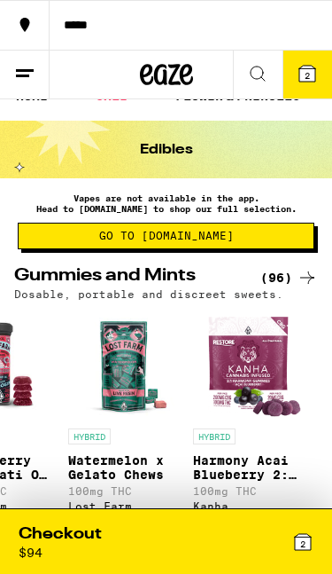
click at [320, 349] on div "INDICA [PERSON_NAME] Blaze Gummy 100mg THC: 10mg CBD Emerald Sky $7 HYBRID Melo…" at bounding box center [166, 450] width 332 height 283
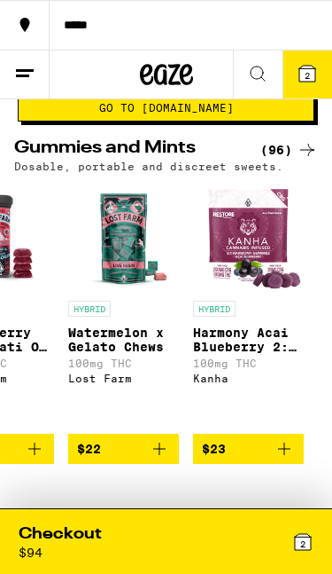
scroll to position [0, 11696]
click at [301, 332] on p "Harmony Acai Blueberry 2:1 CBG Gummies" at bounding box center [248, 339] width 111 height 28
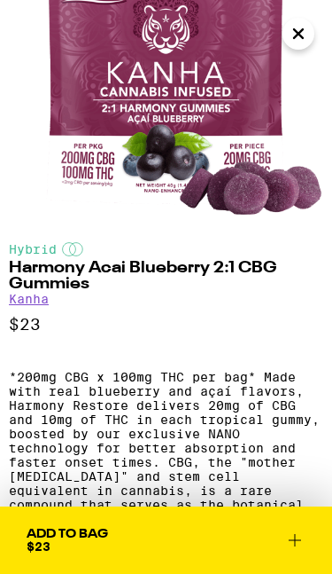
scroll to position [119, 0]
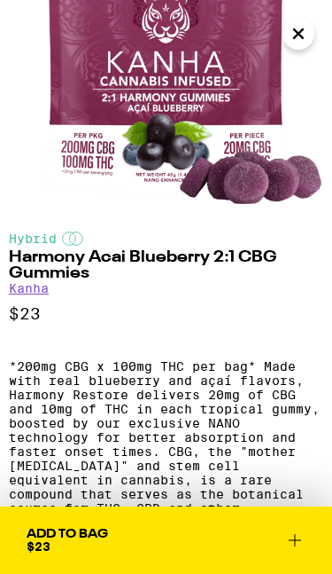
click at [304, 32] on icon "Close" at bounding box center [298, 33] width 21 height 27
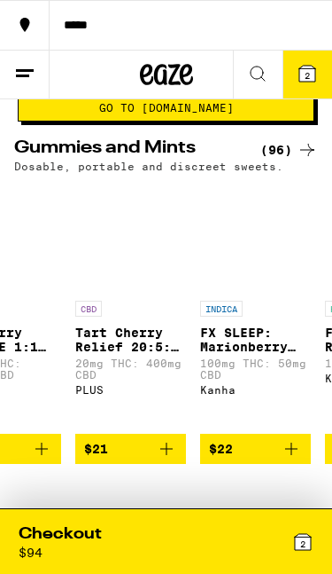
scroll to position [0, 9693]
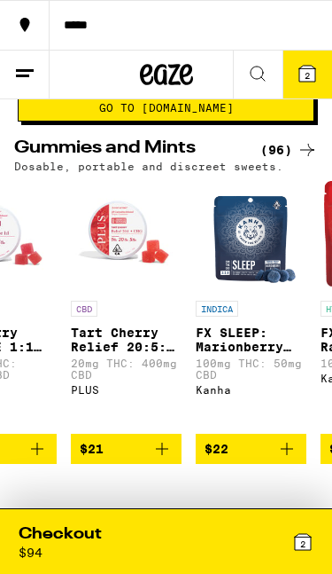
click at [301, 85] on button "2" at bounding box center [308, 75] width 50 height 48
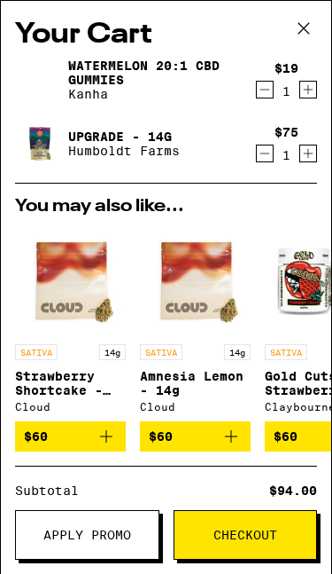
click at [131, 76] on link "Watermelon 20:1 CBD Gummies" at bounding box center [155, 73] width 174 height 28
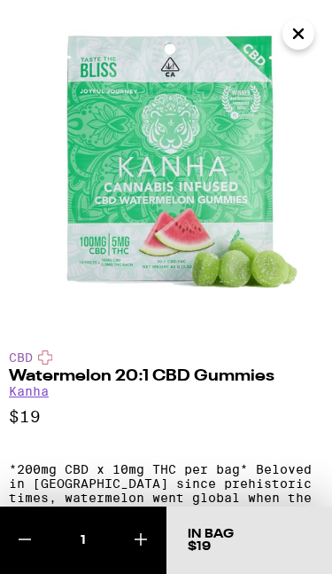
click at [325, 84] on img at bounding box center [166, 166] width 332 height 332
click at [312, 46] on img at bounding box center [166, 166] width 332 height 332
click at [299, 28] on icon "Close" at bounding box center [298, 33] width 21 height 27
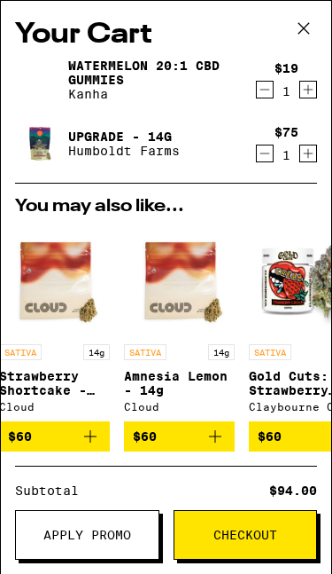
click at [309, 159] on icon "Increment" at bounding box center [309, 154] width 10 height 10
